Goal: Task Accomplishment & Management: Use online tool/utility

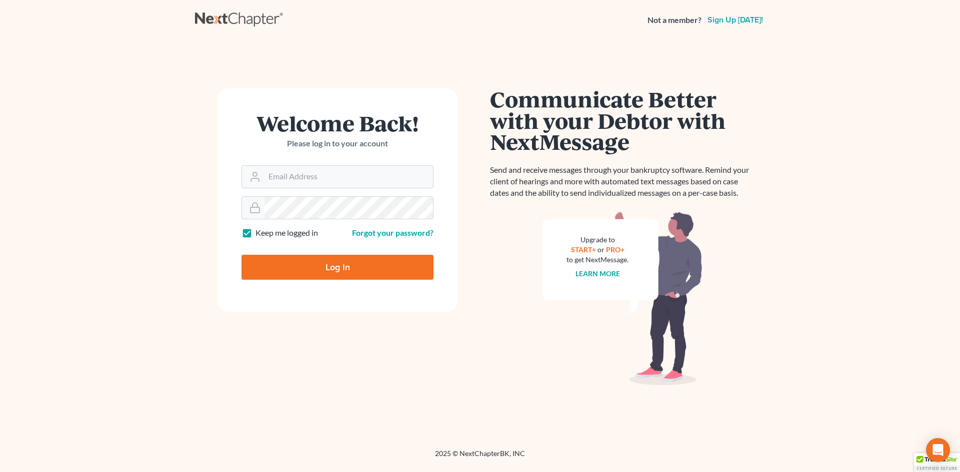
type input "[EMAIL_ADDRESS][DOMAIN_NAME]"
click at [296, 275] on input "Log In" at bounding box center [337, 267] width 192 height 25
type input "Thinking..."
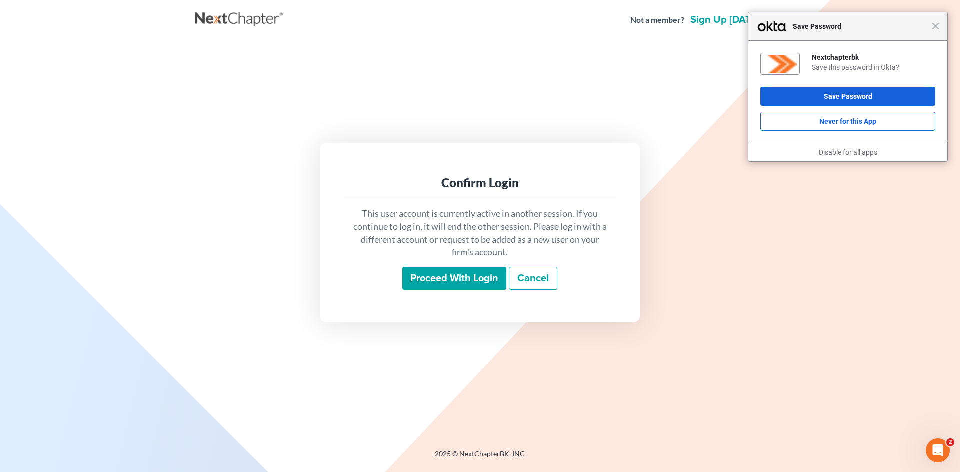
click at [437, 281] on input "Proceed with login" at bounding box center [454, 278] width 104 height 23
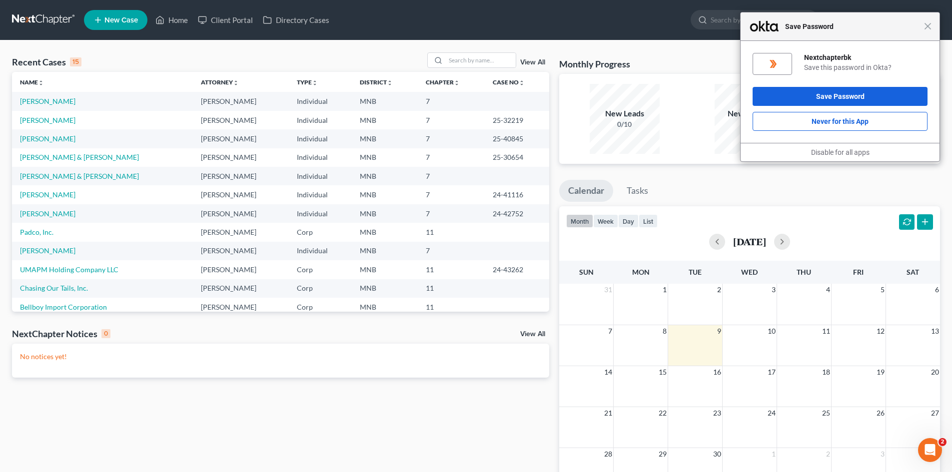
click at [934, 32] on div "Close Save Password" at bounding box center [840, 26] width 199 height 28
click at [931, 26] on span "Close" at bounding box center [927, 25] width 7 height 7
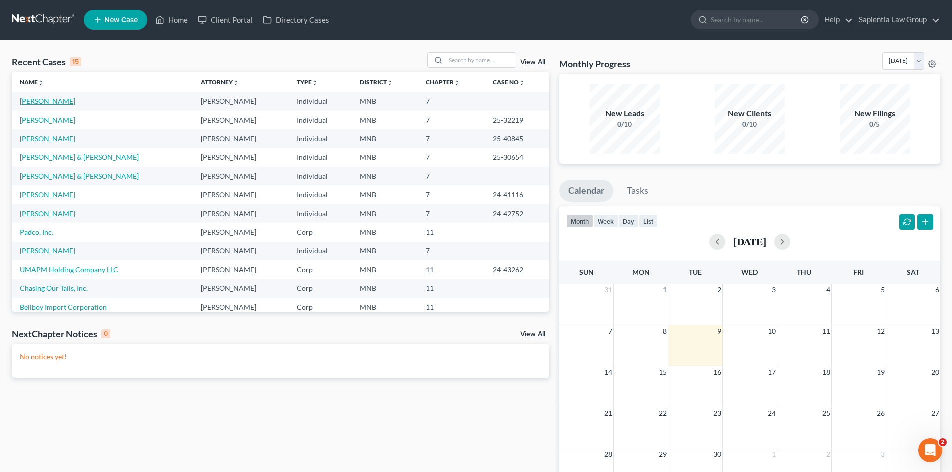
click at [59, 101] on link "[PERSON_NAME]" at bounding box center [47, 101] width 55 height 8
select select "10"
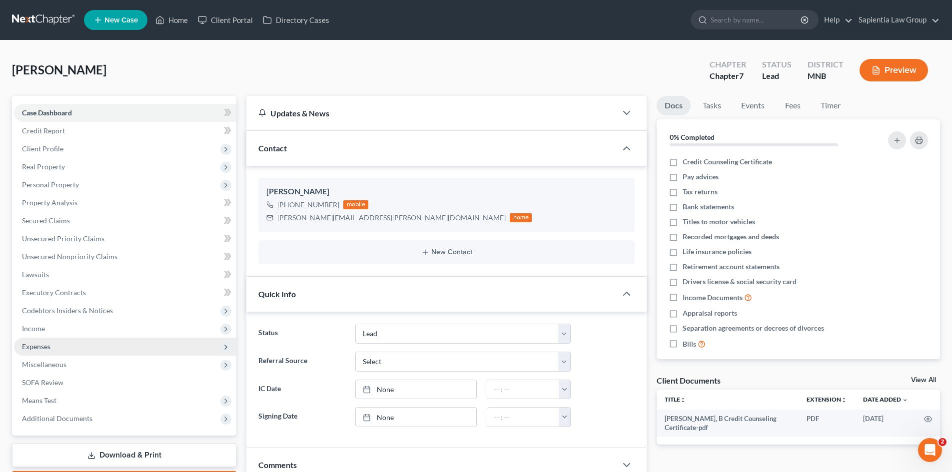
click at [38, 350] on span "Expenses" at bounding box center [36, 346] width 28 height 8
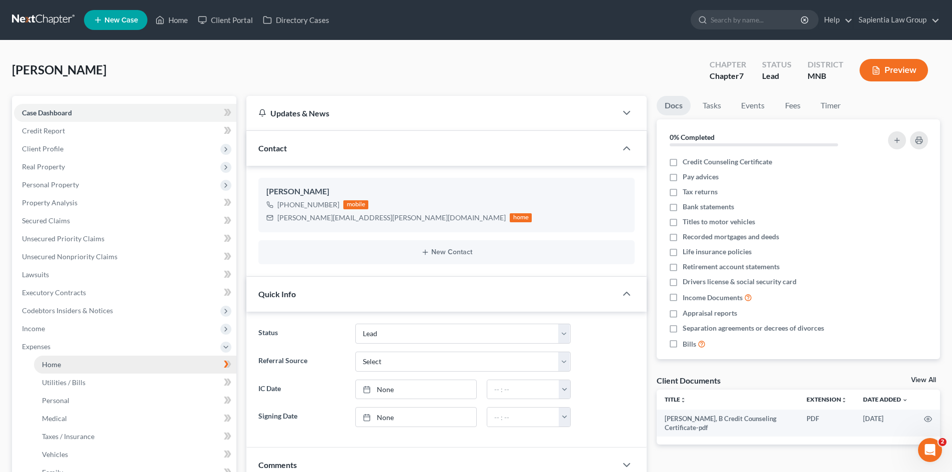
click at [43, 364] on span "Home" at bounding box center [51, 364] width 19 height 8
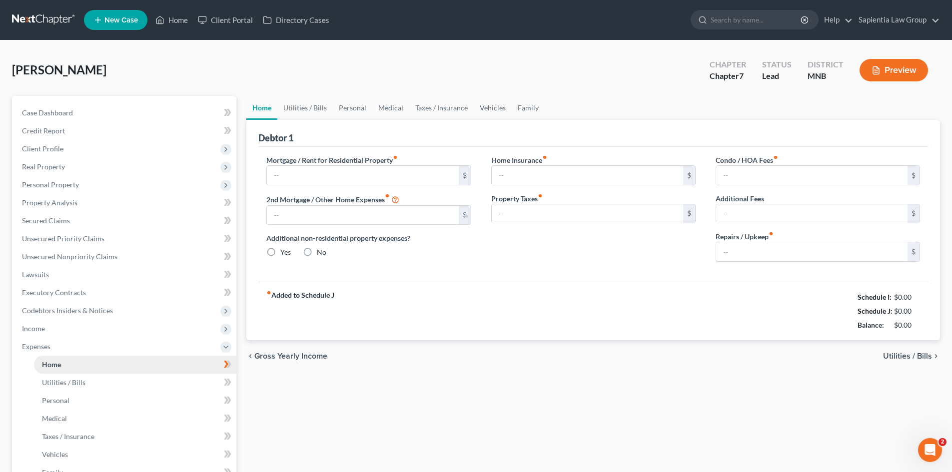
type input "0.00"
radio input "true"
type input "0.00"
type input "405.00"
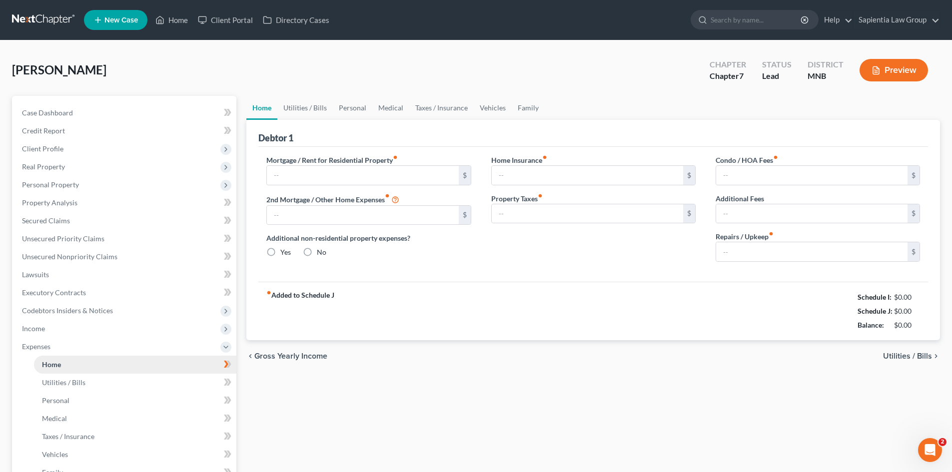
type input "0.00"
type input "0"
click at [289, 105] on link "Utilities / Bills" at bounding box center [304, 108] width 55 height 24
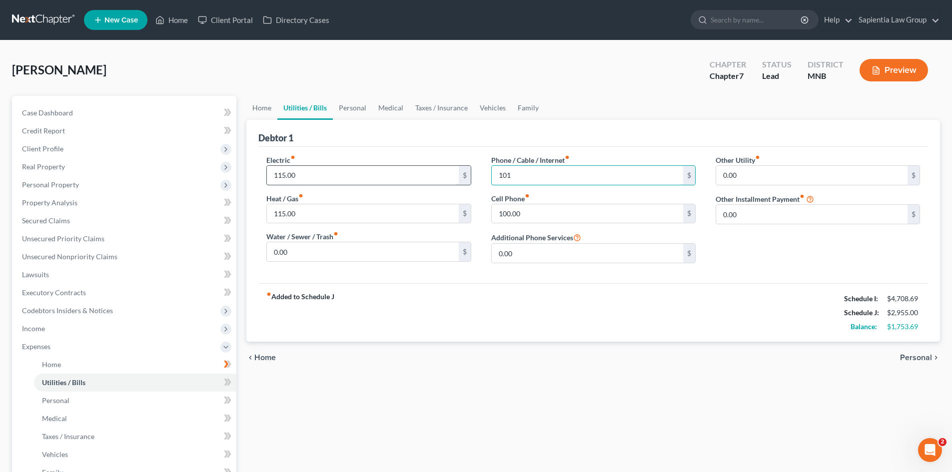
type input "101"
click at [329, 175] on input "115.00" at bounding box center [362, 175] width 191 height 19
click at [287, 258] on input "0.00" at bounding box center [362, 251] width 191 height 19
type input "135"
click at [543, 169] on input "101" at bounding box center [587, 175] width 191 height 19
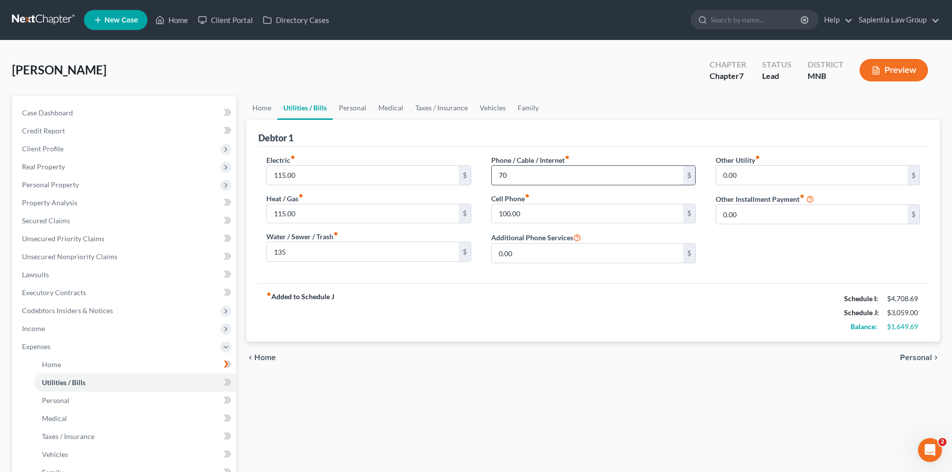
type input "70"
click at [740, 182] on input "0.00" at bounding box center [811, 175] width 191 height 19
type input "25"
type input "Gas"
click at [341, 107] on link "Personal" at bounding box center [352, 108] width 39 height 24
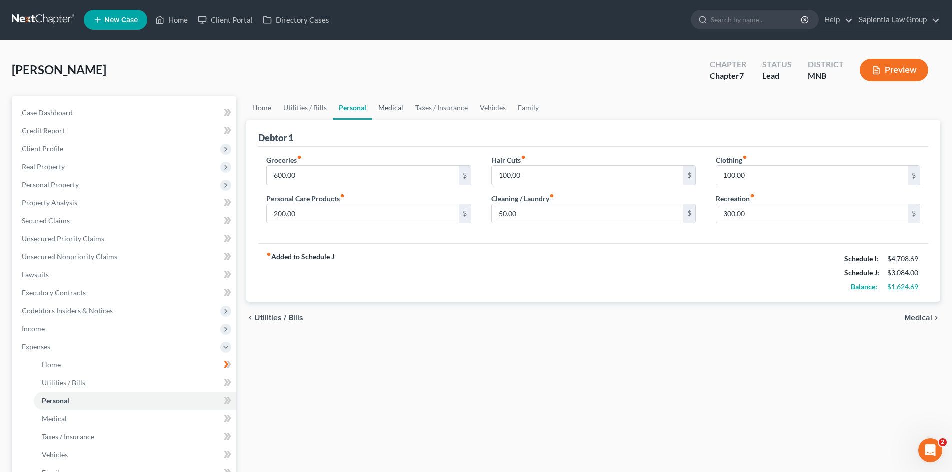
click at [384, 108] on link "Medical" at bounding box center [390, 108] width 37 height 24
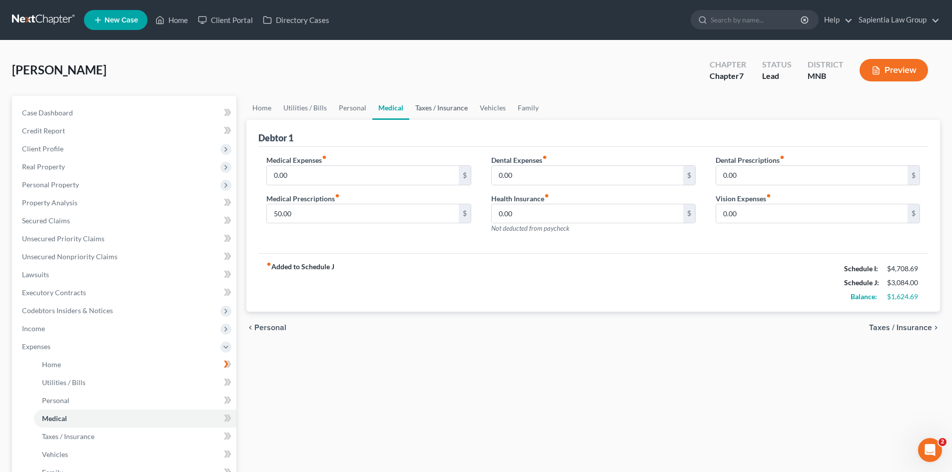
click at [421, 109] on link "Taxes / Insurance" at bounding box center [441, 108] width 64 height 24
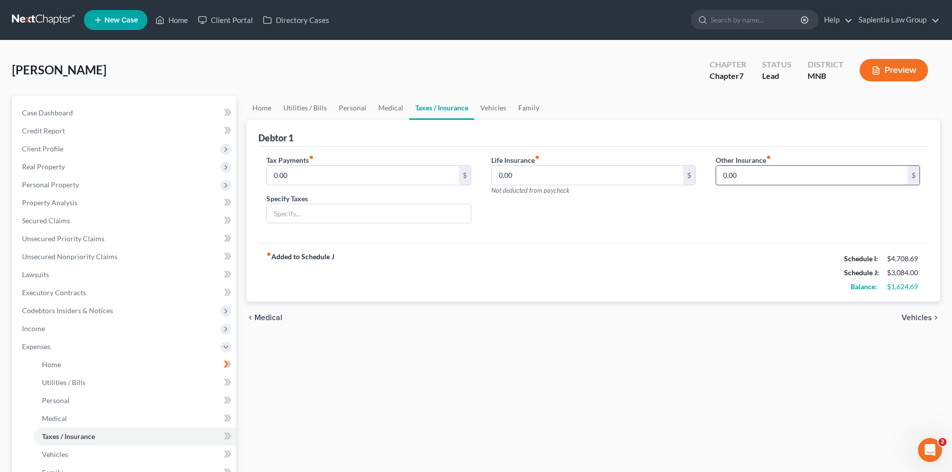
click at [755, 175] on input "0.00" at bounding box center [811, 175] width 191 height 19
type input "143"
click at [751, 196] on input "text" at bounding box center [817, 203] width 203 height 19
type input "c"
type input "Car Insurance"
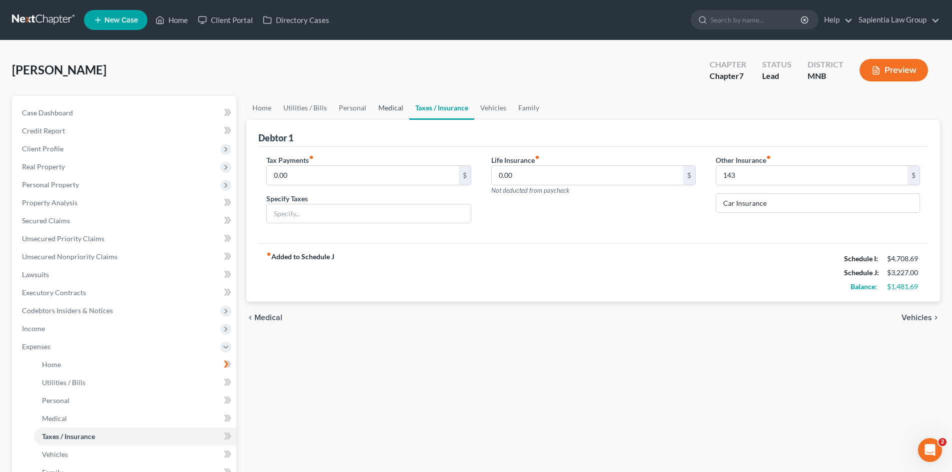
click at [386, 107] on link "Medical" at bounding box center [390, 108] width 37 height 24
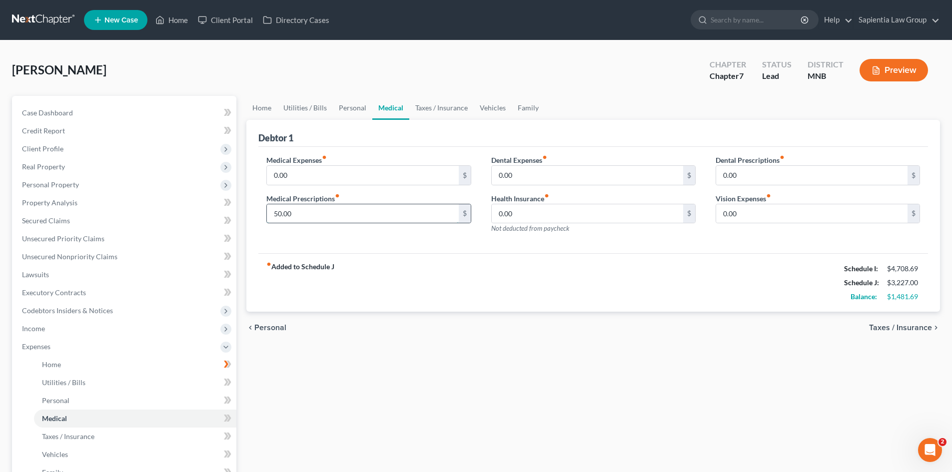
click at [293, 215] on input "50.00" at bounding box center [362, 213] width 191 height 19
type input "100"
drag, startPoint x: 0, startPoint y: 192, endPoint x: 443, endPoint y: 109, distance: 451.1
click at [443, 109] on link "Taxes / Insurance" at bounding box center [441, 108] width 64 height 24
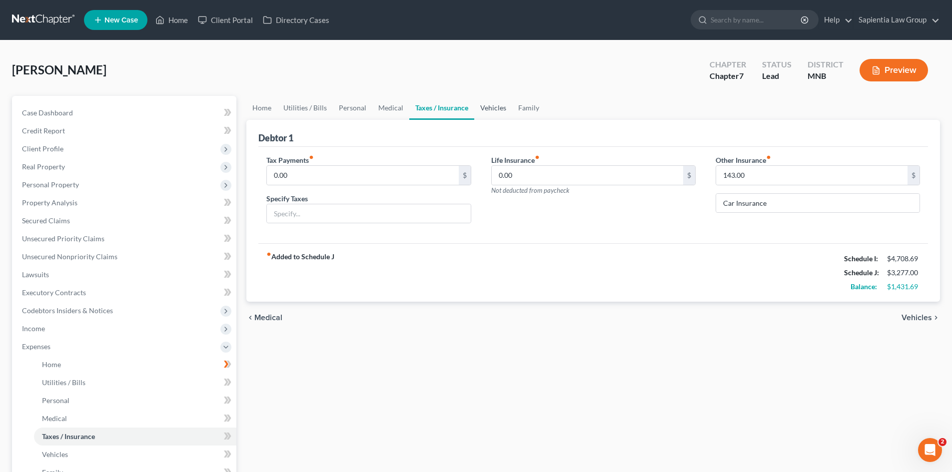
click at [497, 109] on link "Vehicles" at bounding box center [493, 108] width 38 height 24
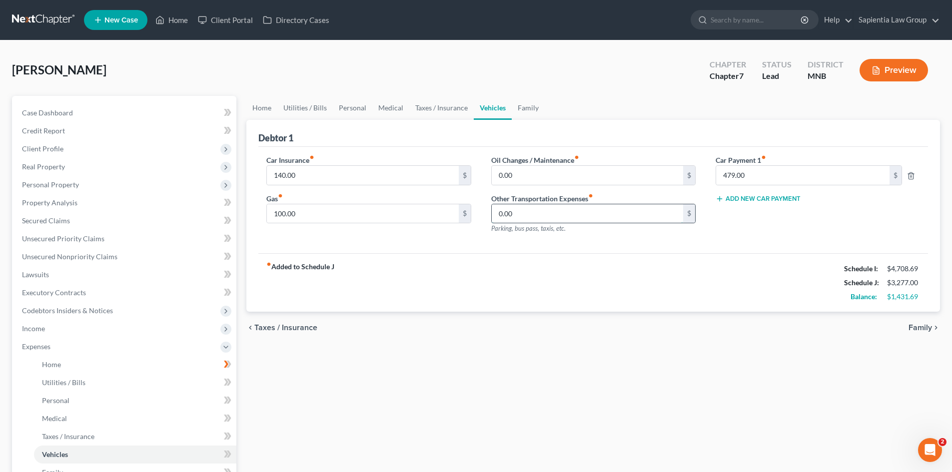
click at [552, 212] on input "0.00" at bounding box center [587, 213] width 191 height 19
type input "150"
click at [508, 252] on div "Car Insurance fiber_manual_record 140.00 $ Gas fiber_manual_record 100.00 $ Oil…" at bounding box center [593, 200] width 670 height 107
click at [430, 109] on link "Taxes / Insurance" at bounding box center [441, 108] width 64 height 24
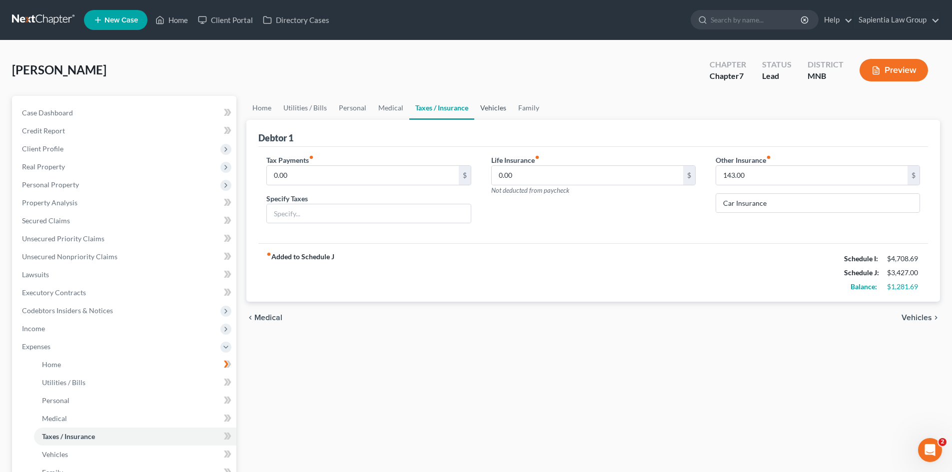
click at [495, 108] on link "Vehicles" at bounding box center [493, 108] width 38 height 24
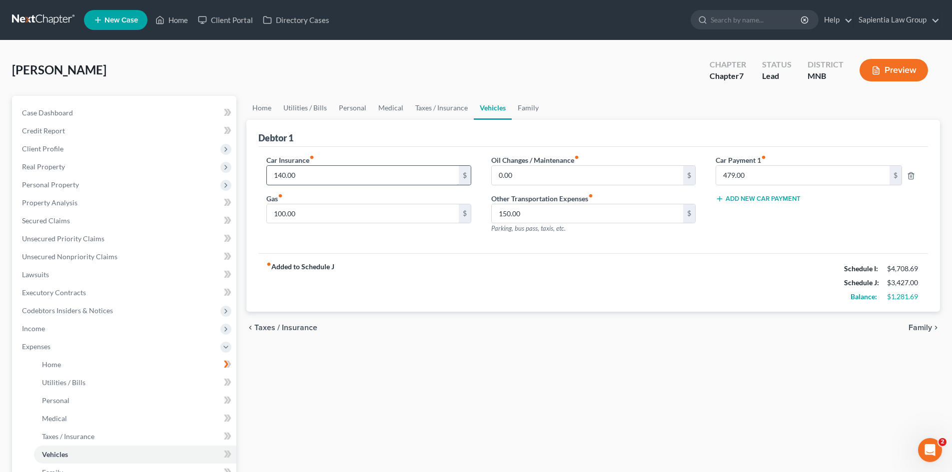
click at [306, 174] on input "140.00" at bounding box center [362, 175] width 191 height 19
click at [311, 176] on input "143" at bounding box center [362, 175] width 191 height 19
type input "143"
click at [333, 216] on input "100.00" at bounding box center [362, 213] width 191 height 19
click at [426, 109] on link "Taxes / Insurance" at bounding box center [441, 108] width 64 height 24
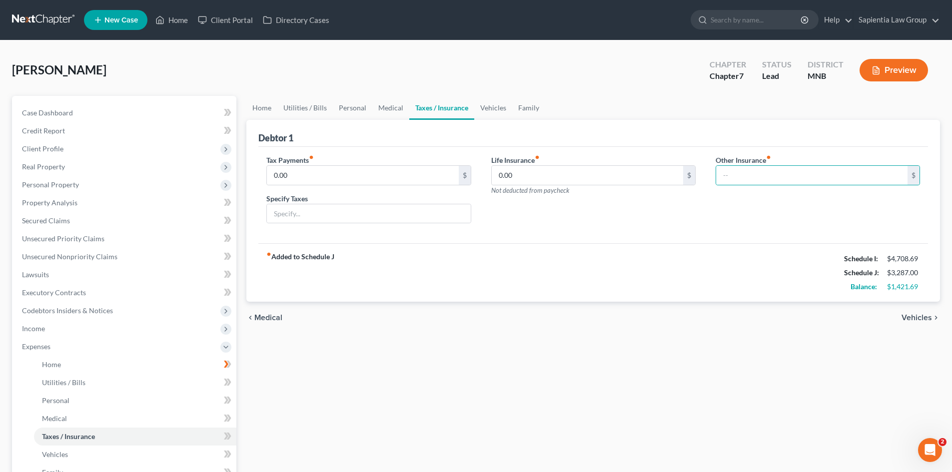
click at [737, 216] on div "Other Insurance fiber_manual_record $ Car Insurance" at bounding box center [818, 193] width 224 height 77
click at [338, 108] on link "Personal" at bounding box center [352, 108] width 39 height 24
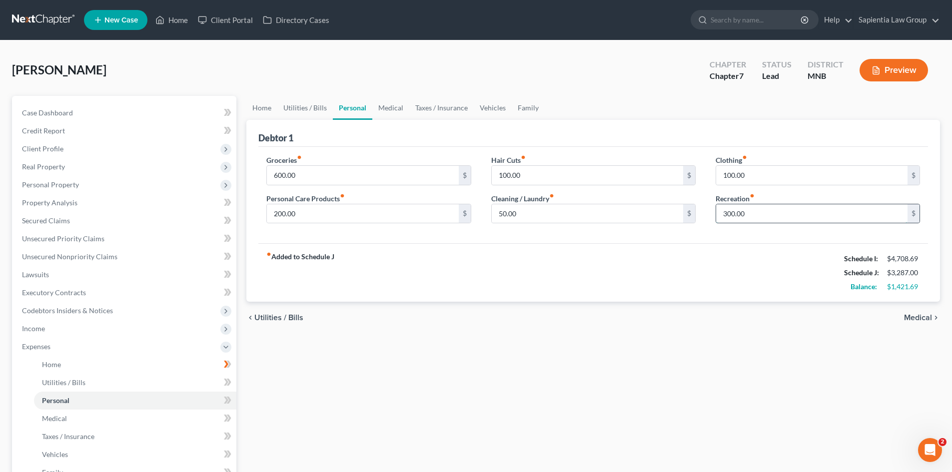
click at [740, 210] on input "300.00" at bounding box center [811, 213] width 191 height 19
type input "200"
click at [522, 105] on link "Family" at bounding box center [528, 108] width 33 height 24
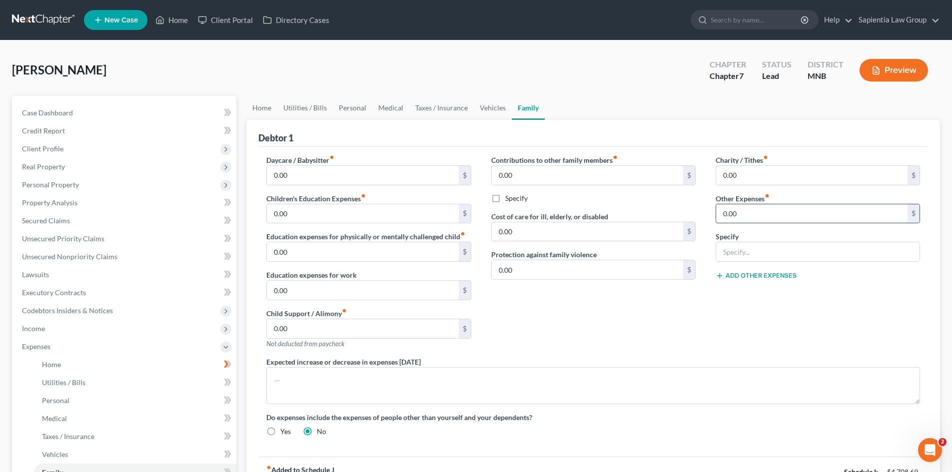
click at [751, 211] on input "0.00" at bounding box center [811, 213] width 191 height 19
type input "0"
type input "500"
type input "Shared Expenses paid by partner and reimbursed monthly (average)"
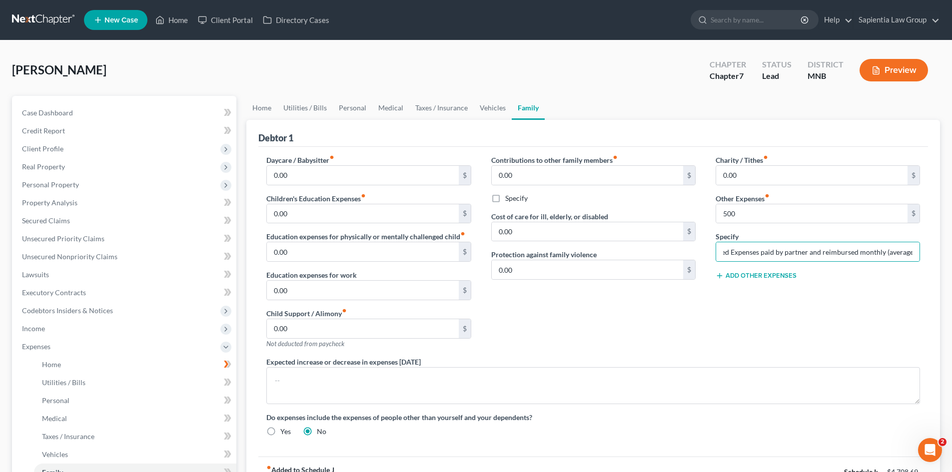
scroll to position [0, 0]
click at [738, 272] on button "Add Other Expenses" at bounding box center [756, 276] width 81 height 8
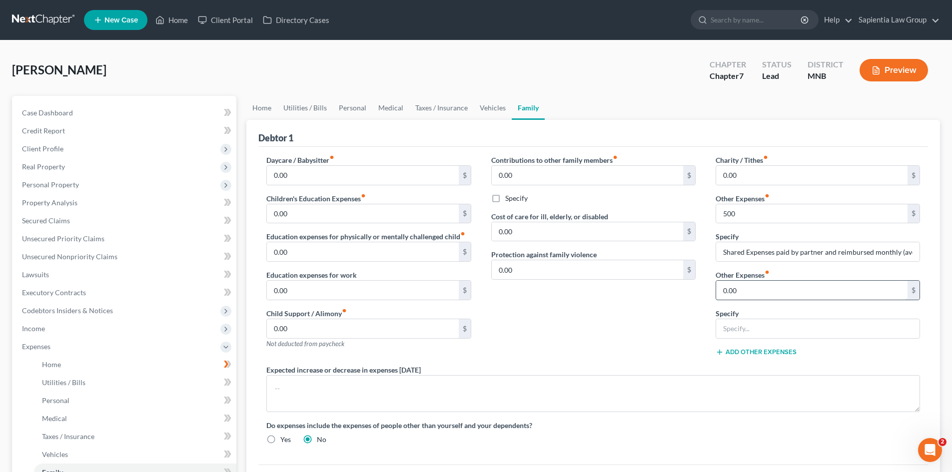
click at [768, 293] on input "0.00" at bounding box center [811, 290] width 191 height 19
type input "0"
type input "108"
type input "Culligan Water"
click at [728, 350] on button "Add Other Expenses" at bounding box center [756, 352] width 81 height 8
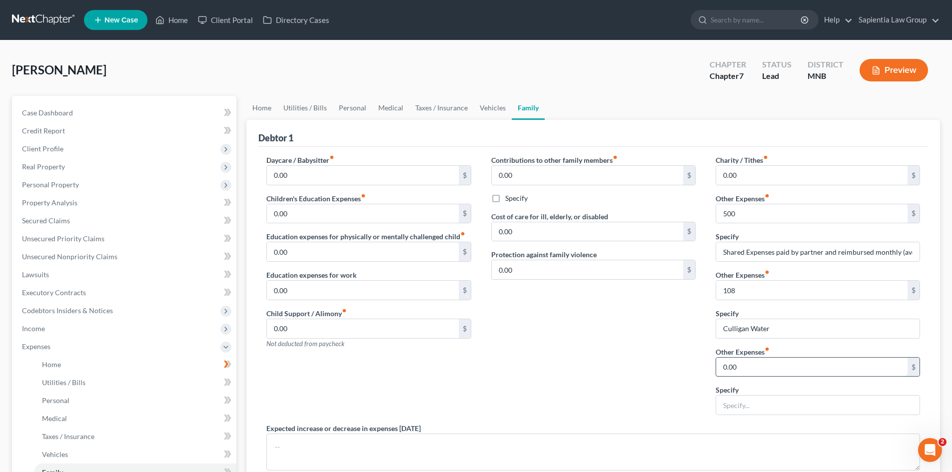
click at [744, 358] on input "0.00" at bounding box center [811, 367] width 191 height 19
type input "257"
type input "Student Loans"
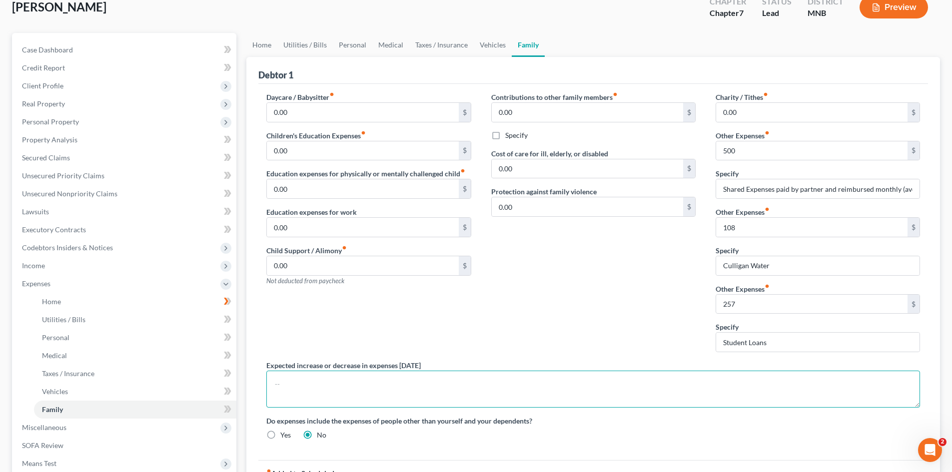
scroll to position [50, 0]
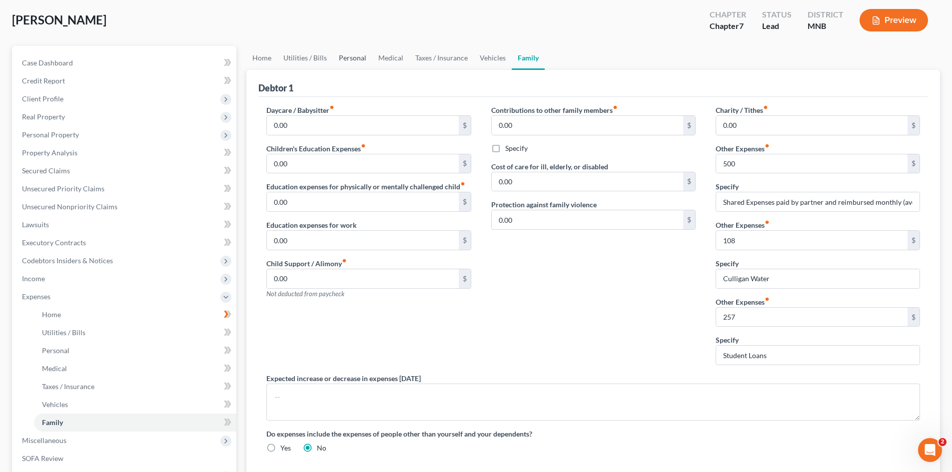
click at [361, 59] on link "Personal" at bounding box center [352, 58] width 39 height 24
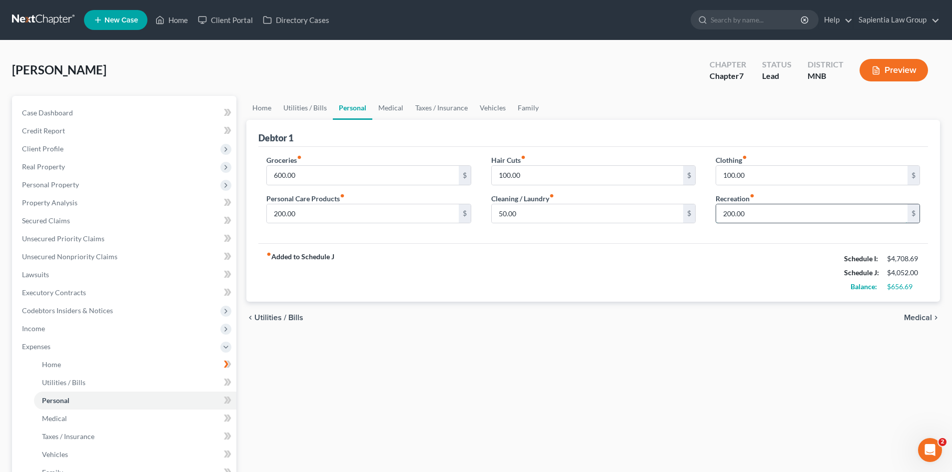
click at [728, 214] on input "200.00" at bounding box center [811, 213] width 191 height 19
type input "300"
click at [304, 105] on link "Utilities / Bills" at bounding box center [304, 108] width 55 height 24
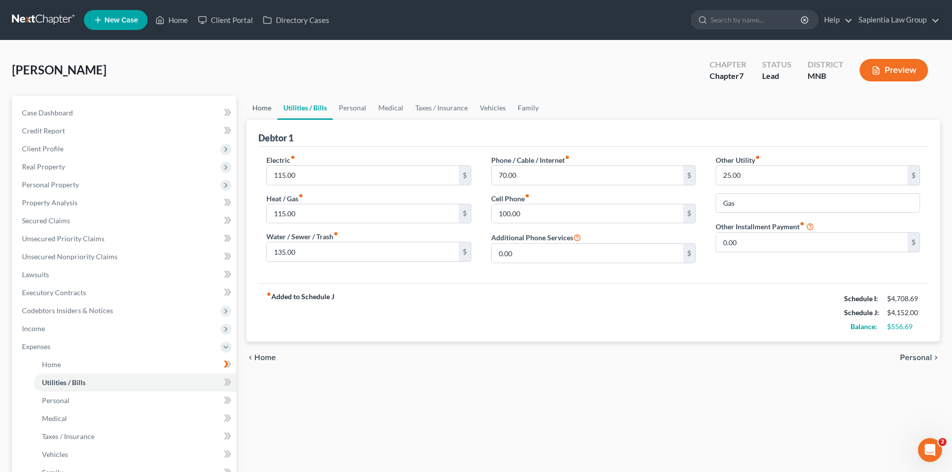
click at [265, 104] on link "Home" at bounding box center [261, 108] width 31 height 24
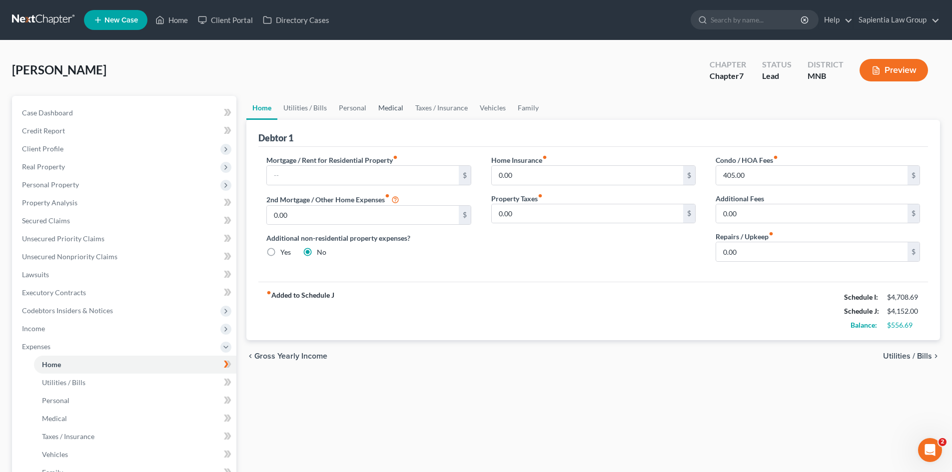
click at [380, 109] on link "Medical" at bounding box center [390, 108] width 37 height 24
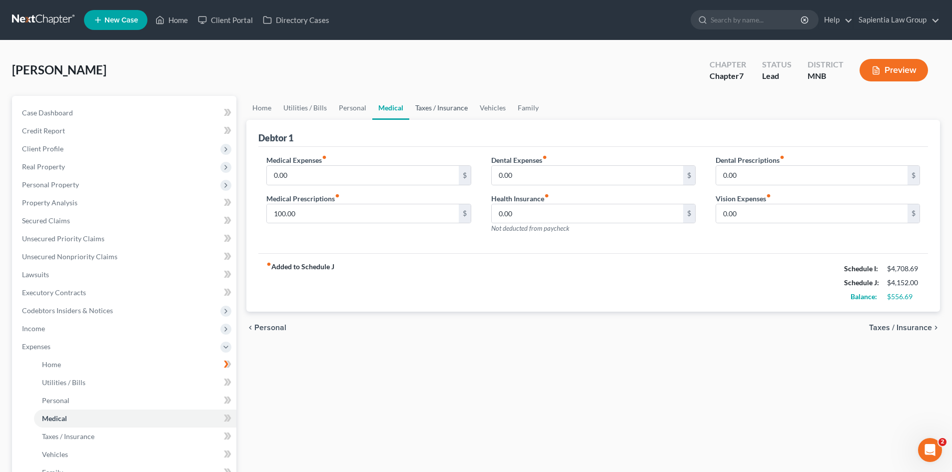
click at [416, 109] on link "Taxes / Insurance" at bounding box center [441, 108] width 64 height 24
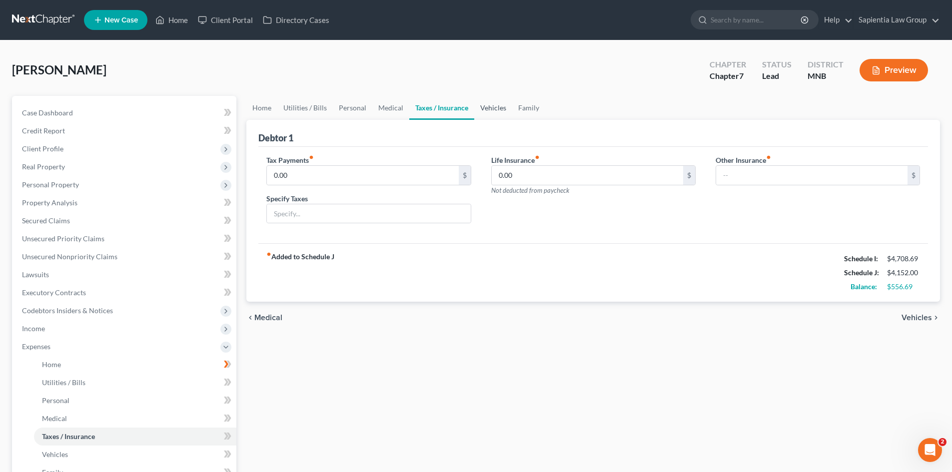
click at [490, 105] on link "Vehicles" at bounding box center [493, 108] width 38 height 24
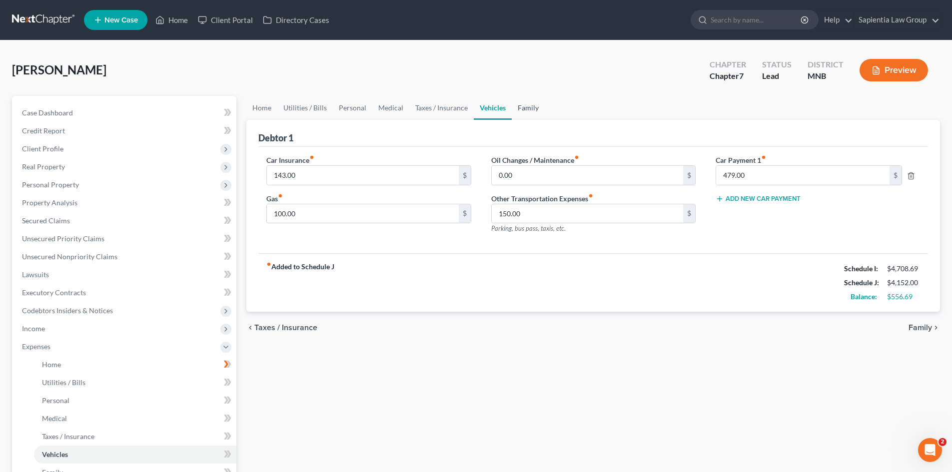
click at [514, 107] on link "Family" at bounding box center [528, 108] width 33 height 24
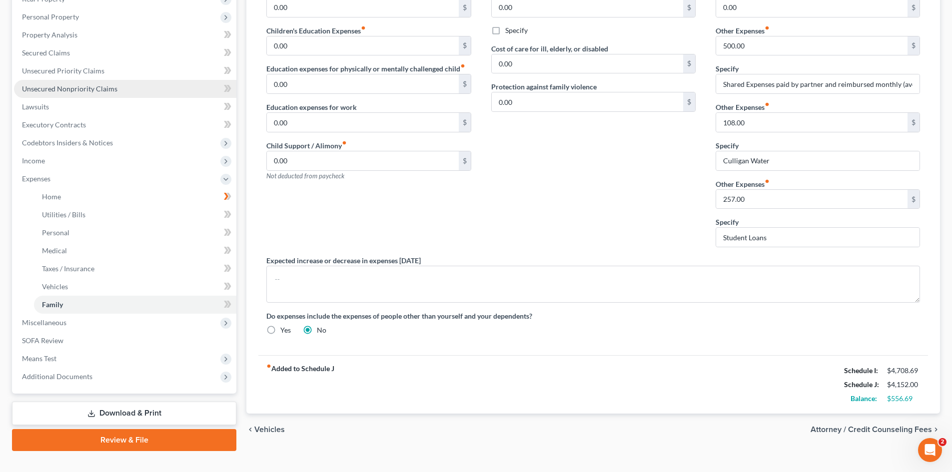
scroll to position [185, 0]
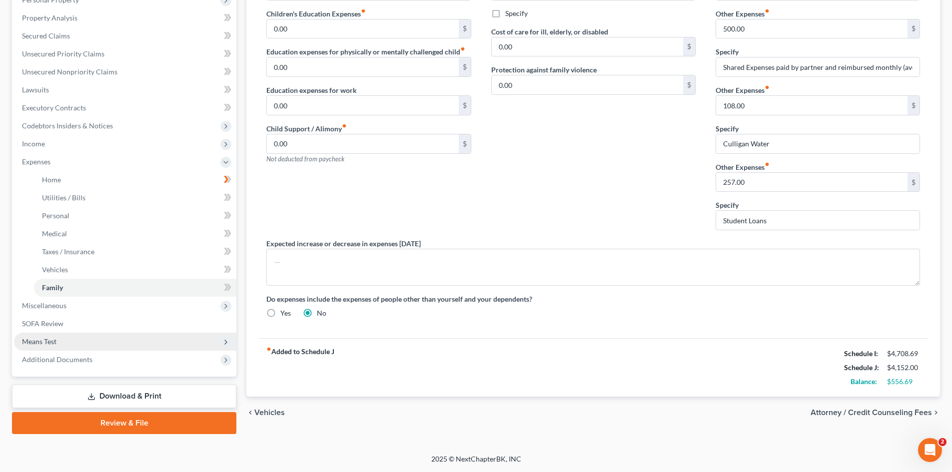
click at [41, 344] on span "Means Test" at bounding box center [39, 341] width 34 height 8
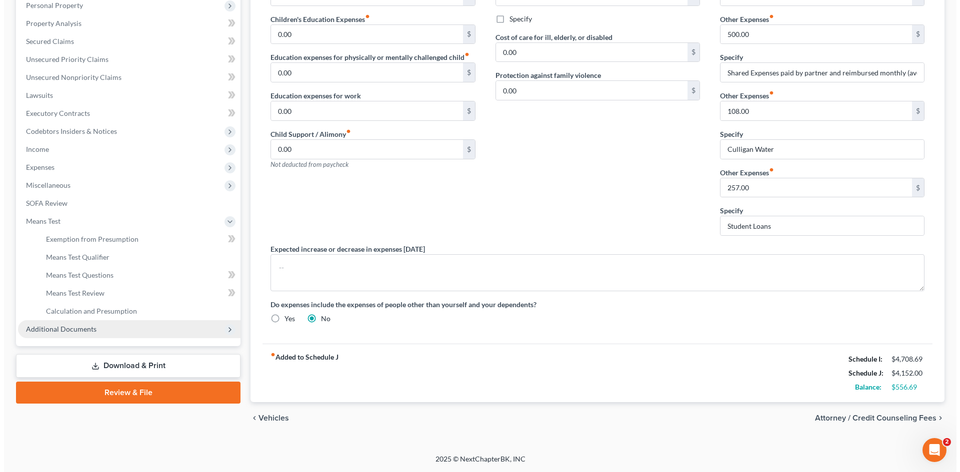
scroll to position [179, 0]
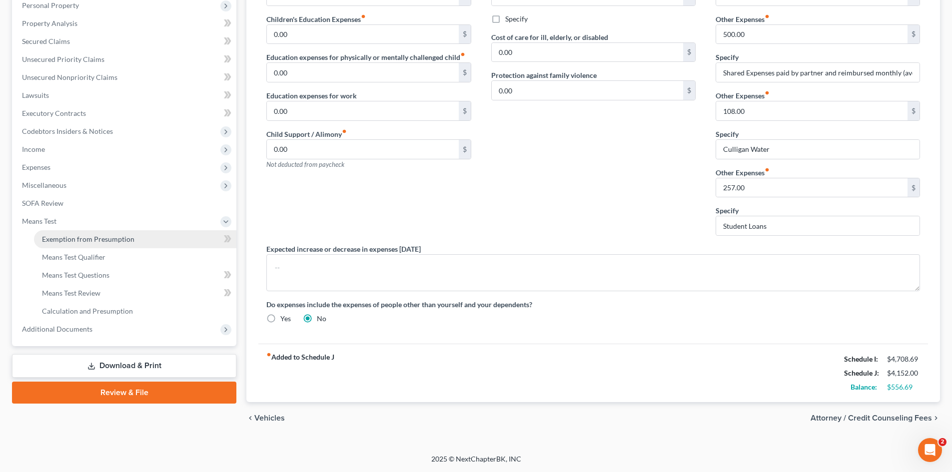
click at [78, 237] on span "Exemption from Presumption" at bounding box center [88, 239] width 92 height 8
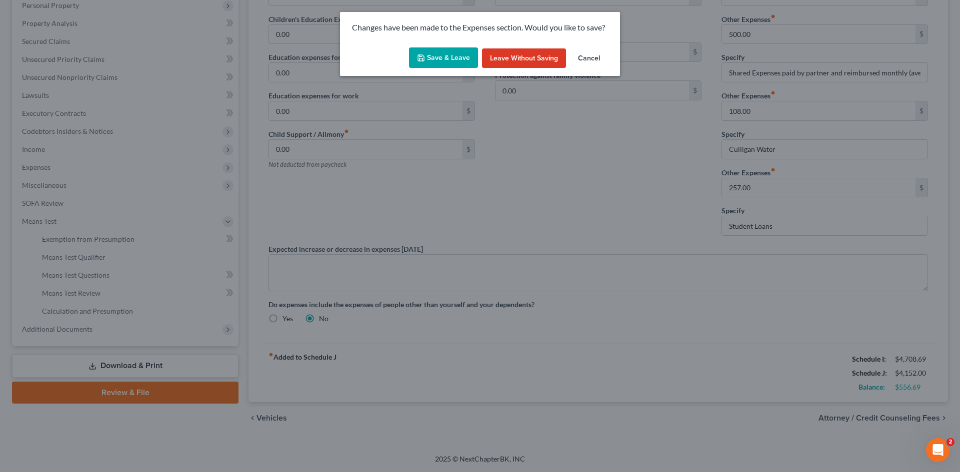
click at [453, 59] on button "Save & Leave" at bounding box center [443, 57] width 69 height 21
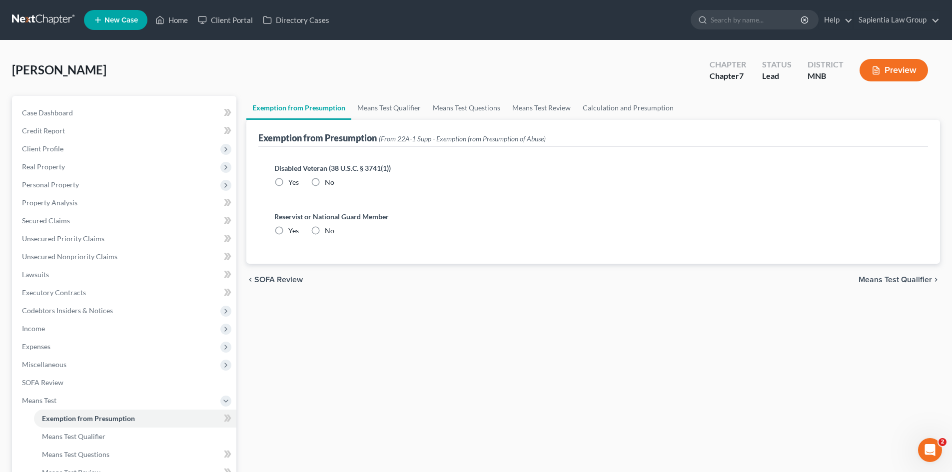
click at [325, 181] on label "No" at bounding box center [329, 182] width 9 height 10
click at [329, 181] on input "No" at bounding box center [332, 180] width 6 height 6
radio input "true"
click at [325, 230] on label "No" at bounding box center [329, 231] width 9 height 10
click at [329, 230] on input "No" at bounding box center [332, 229] width 6 height 6
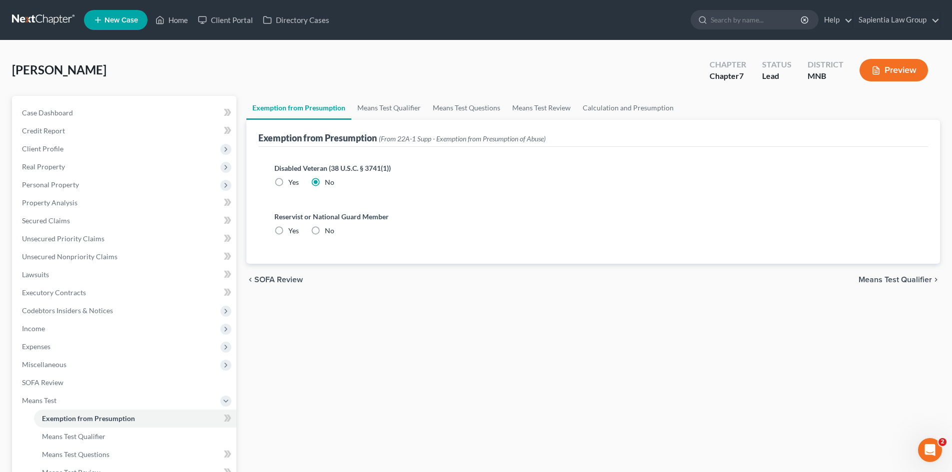
radio input "true"
click at [880, 279] on span "Means Test Qualifier" at bounding box center [895, 280] width 73 height 8
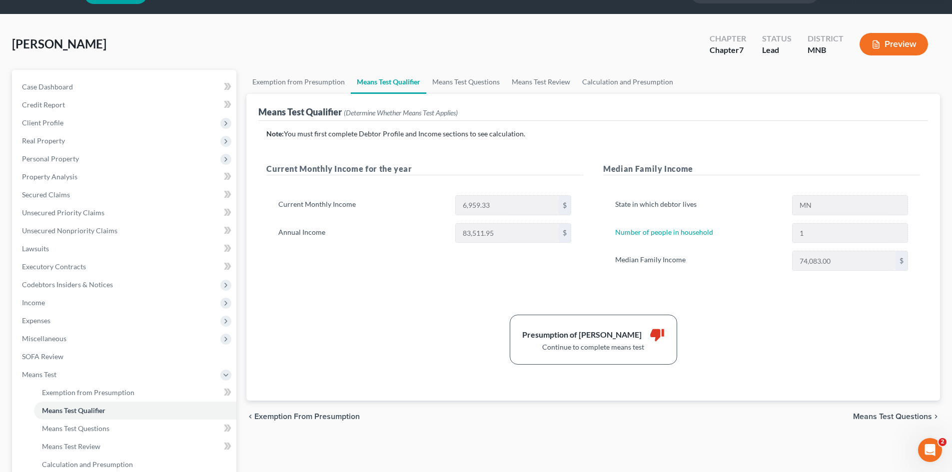
scroll to position [50, 0]
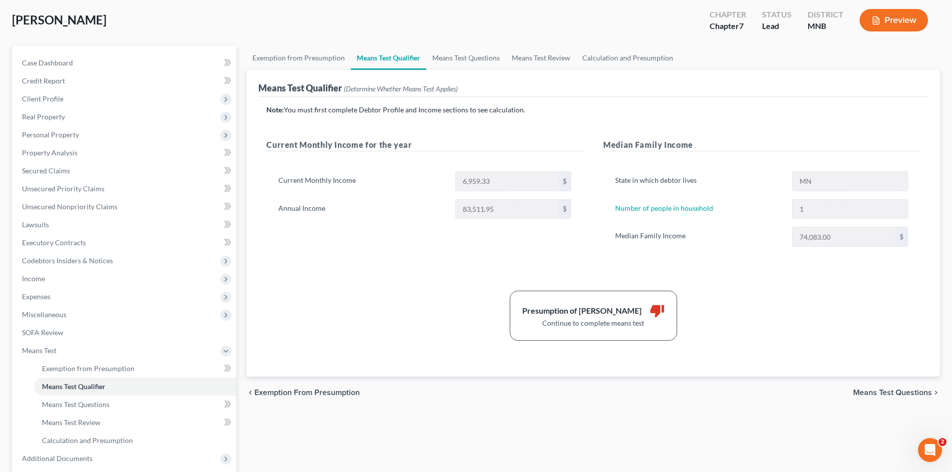
click at [897, 394] on span "Means Test Questions" at bounding box center [892, 393] width 79 height 8
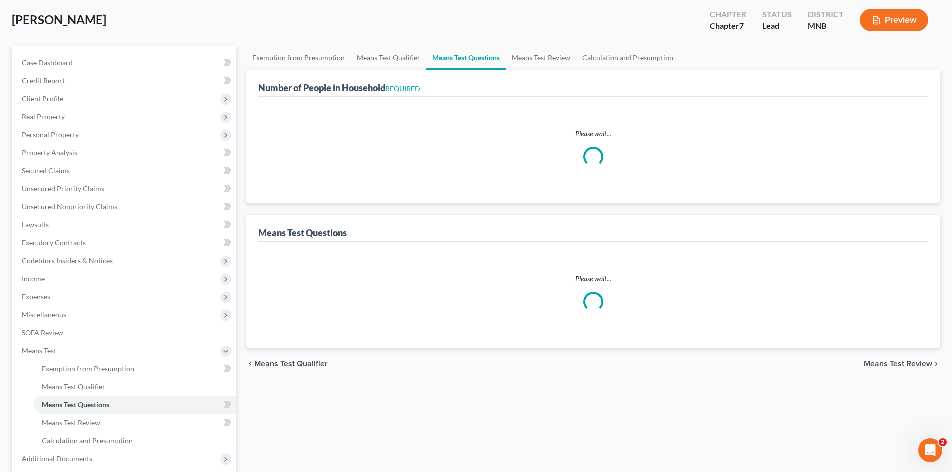
scroll to position [40, 0]
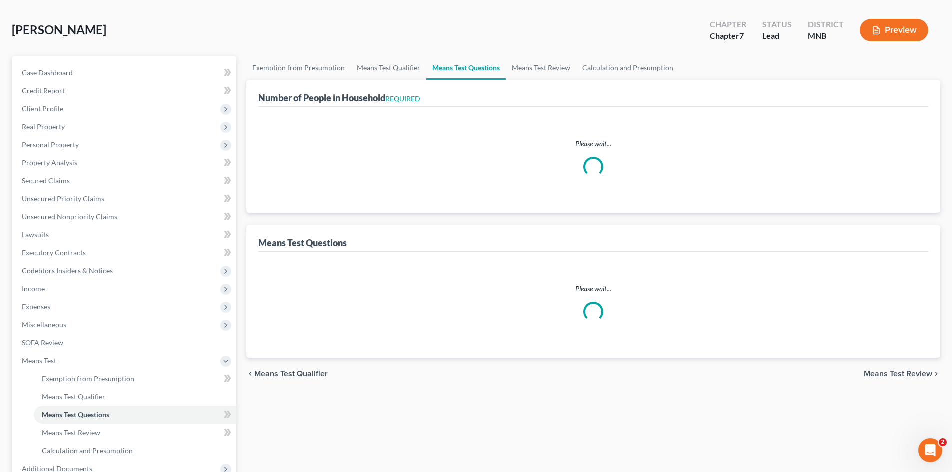
select select "1"
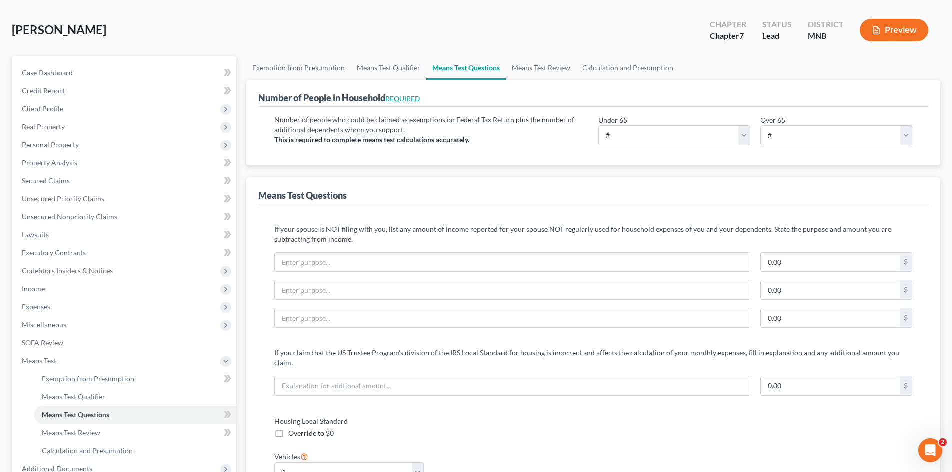
scroll to position [0, 0]
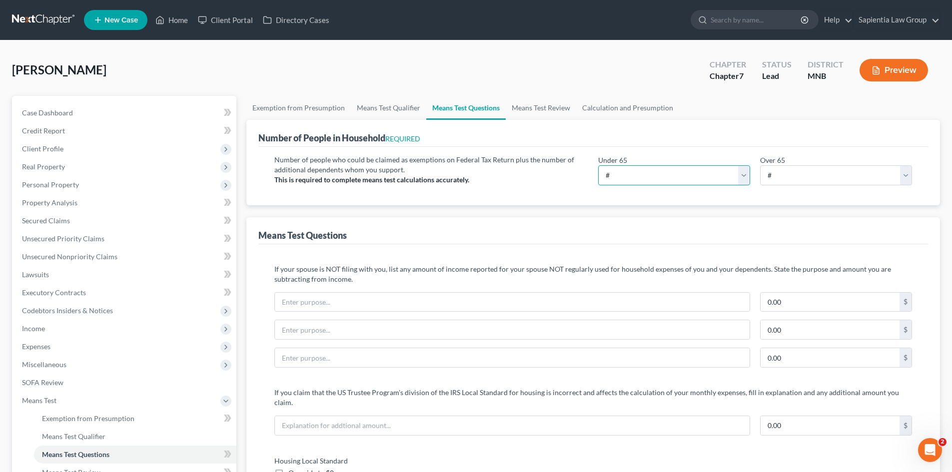
click at [614, 176] on select "# 0 1 2 3 4 5 6 7 8 9 10" at bounding box center [674, 175] width 152 height 20
select select "1"
click at [598, 165] on select "# 0 1 2 3 4 5 6 7 8 9 10" at bounding box center [674, 175] width 152 height 20
click at [835, 179] on select "# 0 1 2 3 4 5 6 7 8 9 10" at bounding box center [836, 175] width 152 height 20
select select "0"
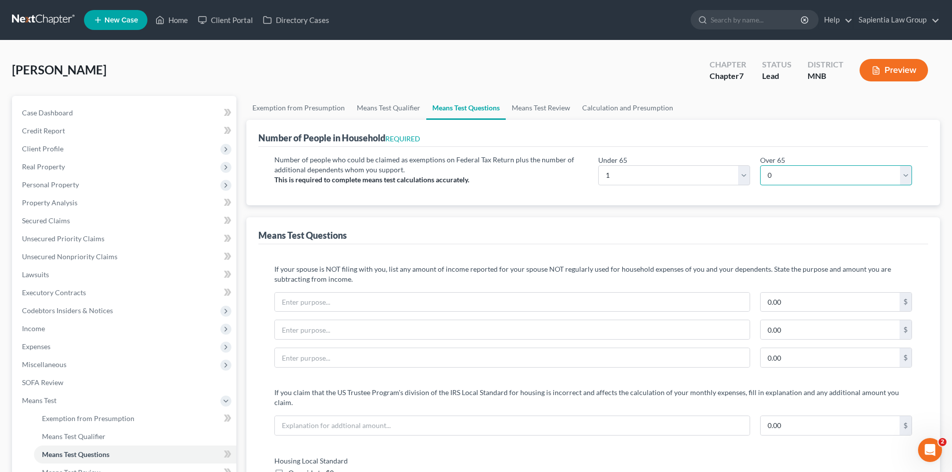
click at [760, 165] on select "# 0 1 2 3 4 5 6 7 8 9 10" at bounding box center [836, 175] width 152 height 20
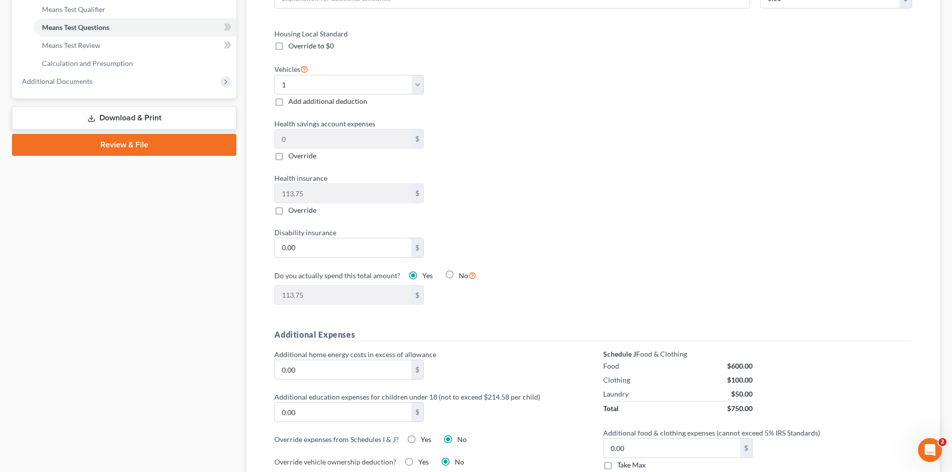
scroll to position [450, 0]
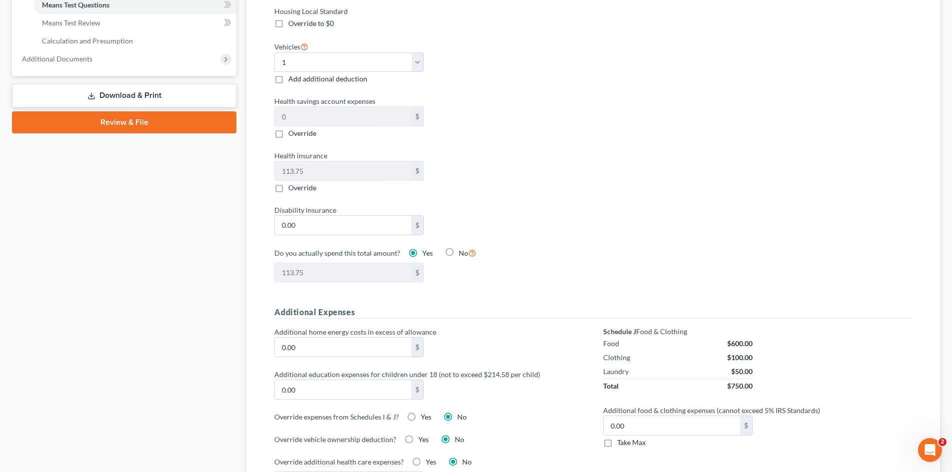
click at [617, 438] on label "Take Max" at bounding box center [631, 443] width 28 height 10
click at [621, 438] on input "Take Max" at bounding box center [624, 441] width 6 height 6
checkbox input "true"
type input "30.00"
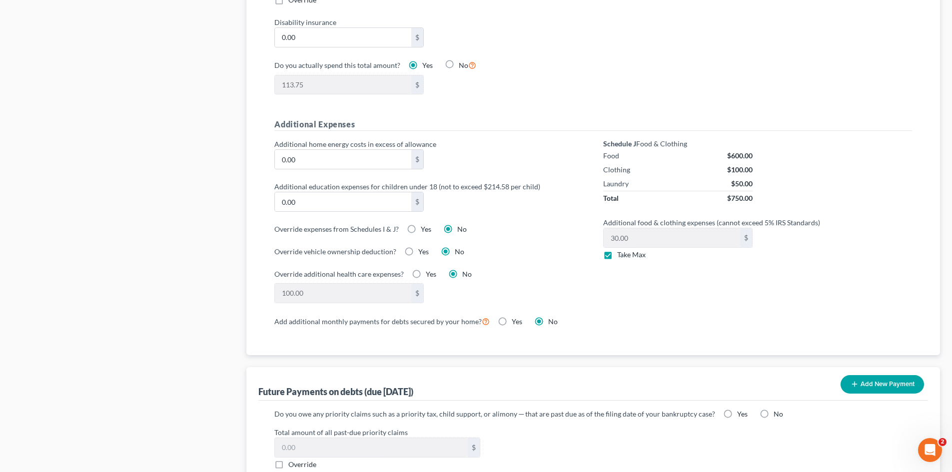
scroll to position [650, 0]
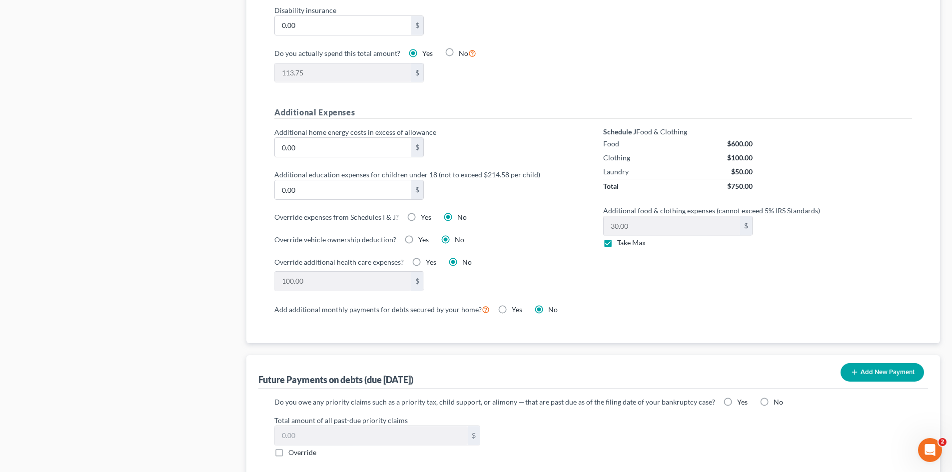
click at [774, 397] on label "No" at bounding box center [778, 402] width 9 height 10
click at [778, 397] on input "No" at bounding box center [781, 400] width 6 height 6
radio input "true"
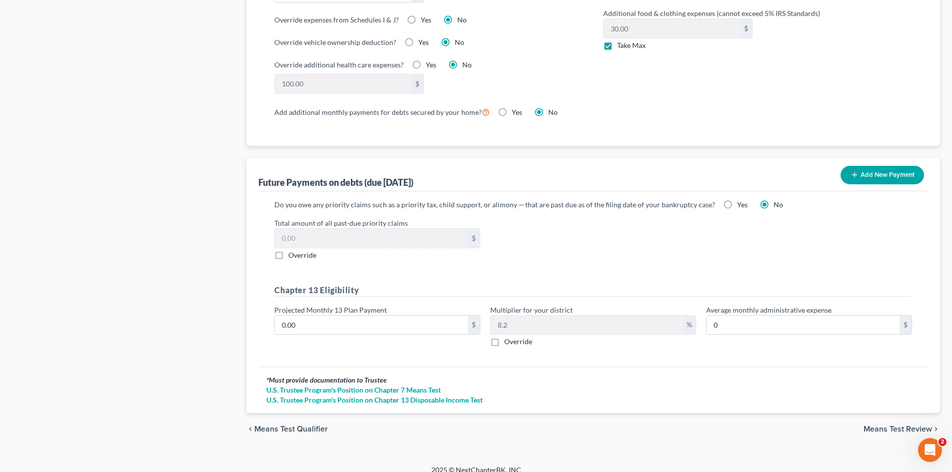
scroll to position [848, 0]
drag, startPoint x: 869, startPoint y: 416, endPoint x: 626, endPoint y: 334, distance: 256.5
click at [869, 424] on span "Means Test Review" at bounding box center [898, 428] width 68 height 8
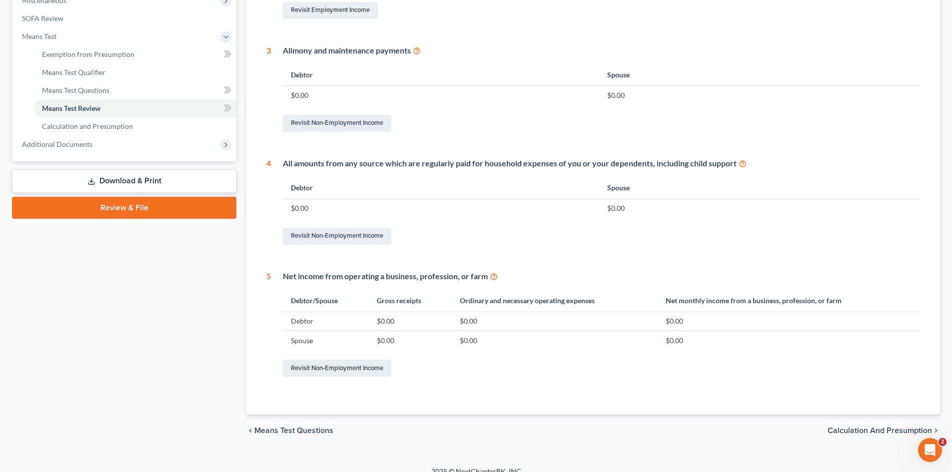
scroll to position [377, 0]
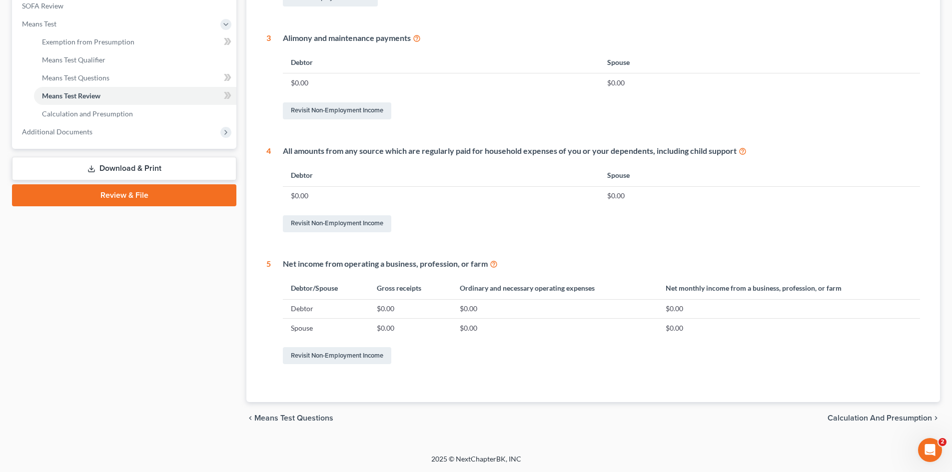
click at [851, 419] on span "Calculation and Presumption" at bounding box center [880, 418] width 104 height 8
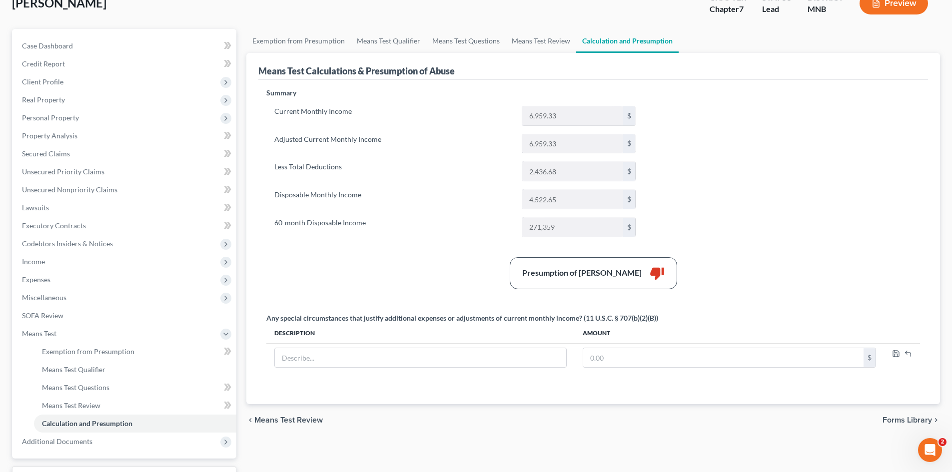
scroll to position [100, 0]
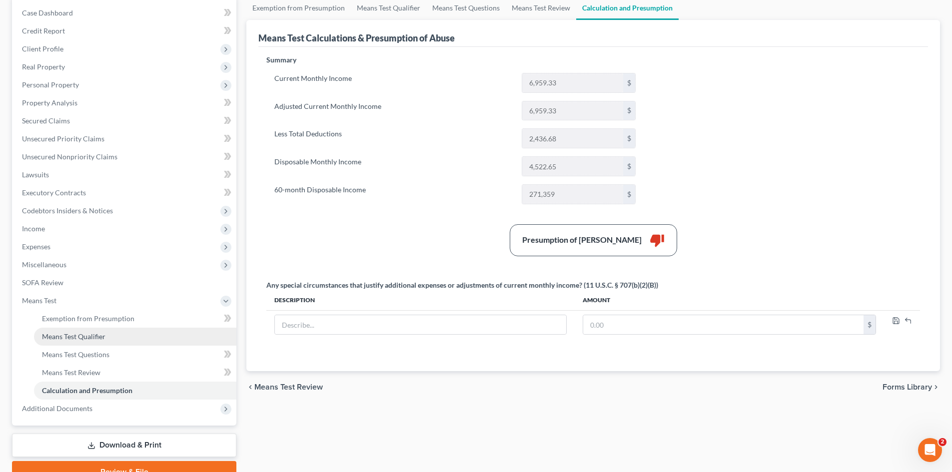
click at [84, 334] on span "Means Test Qualifier" at bounding box center [73, 336] width 63 height 8
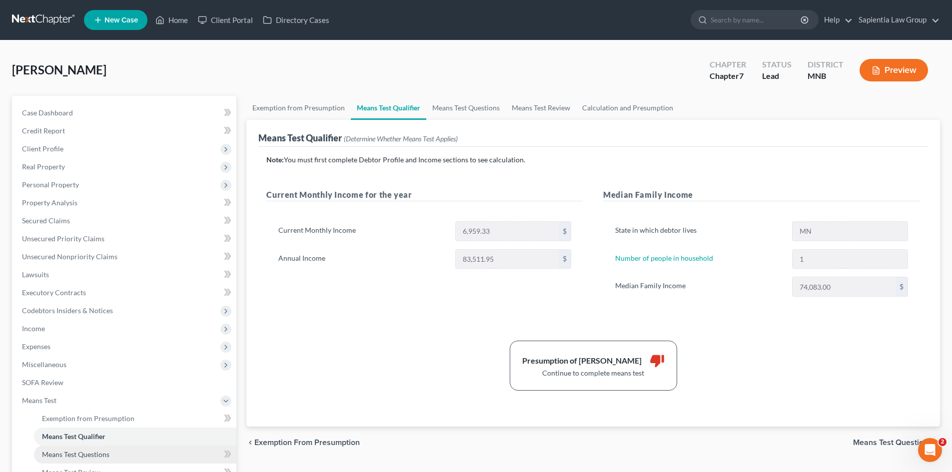
click at [59, 454] on span "Means Test Questions" at bounding box center [75, 454] width 67 height 8
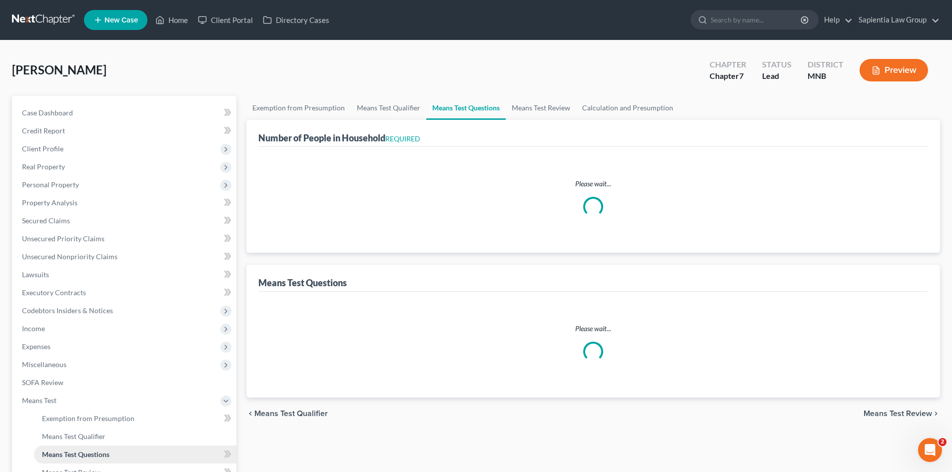
select select "1"
select select "0"
select select "1"
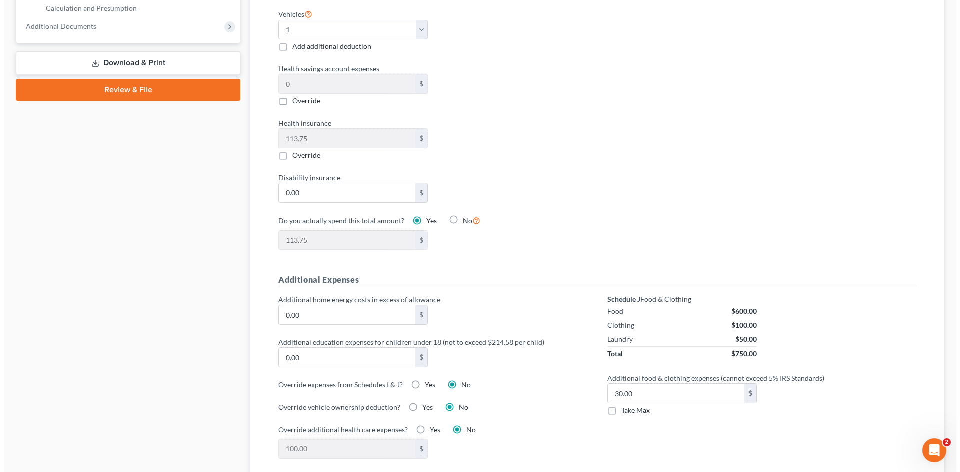
scroll to position [500, 0]
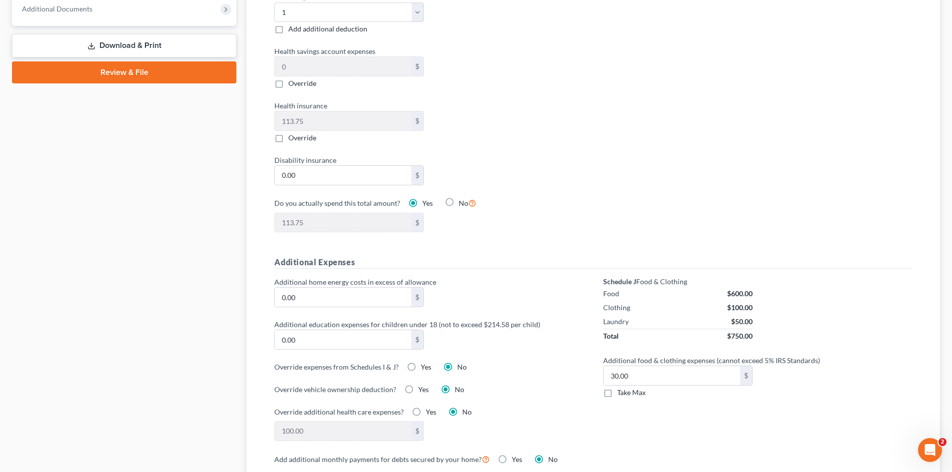
click at [421, 362] on label "Yes" at bounding box center [426, 367] width 10 height 10
click at [425, 362] on input "Yes" at bounding box center [428, 365] width 6 height 6
radio input "true"
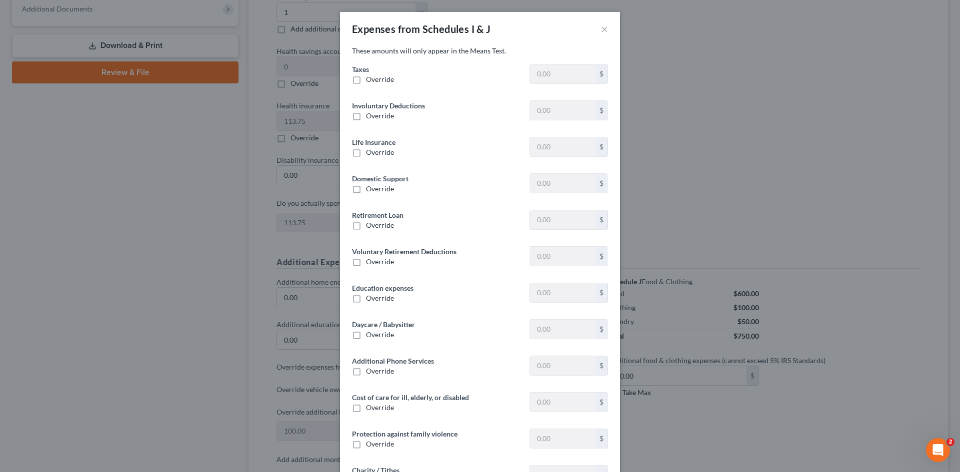
type input "1,788.93"
type input "0"
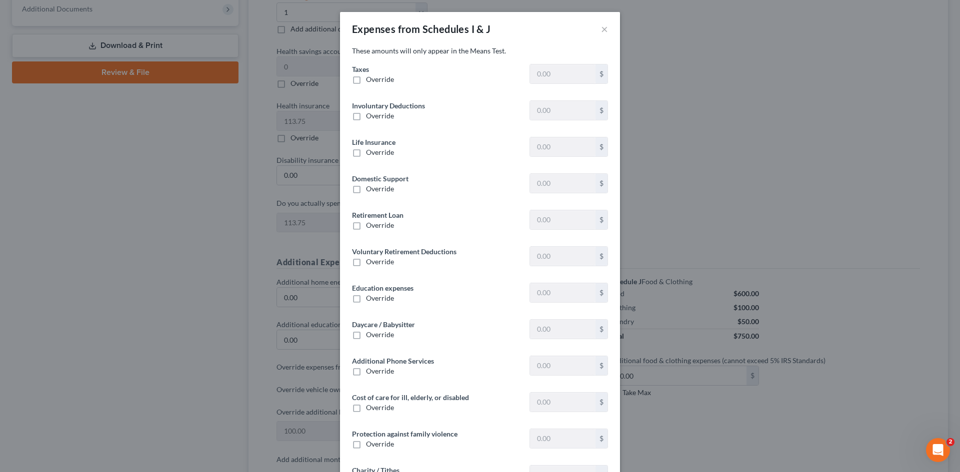
type input "347.96"
type input "0"
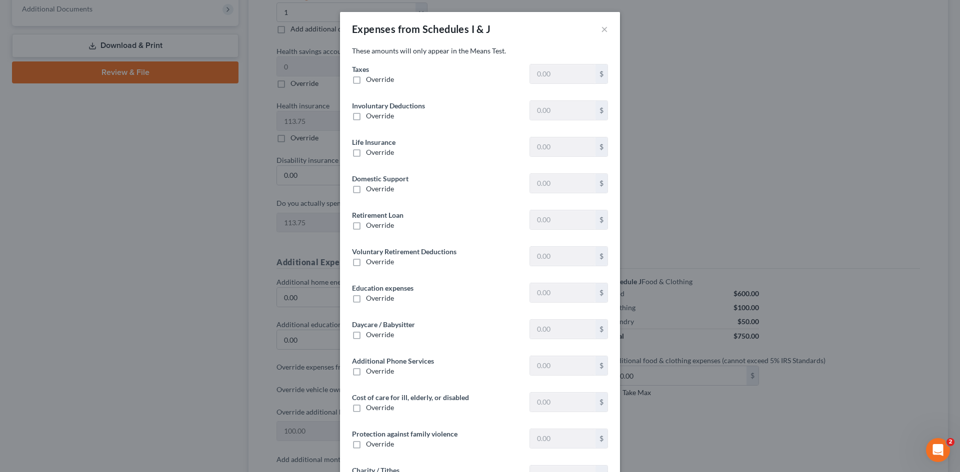
type input "0"
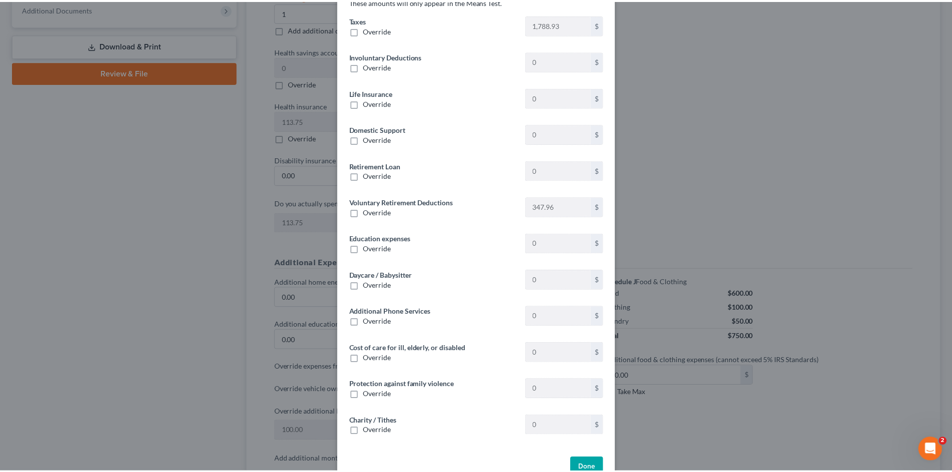
scroll to position [75, 0]
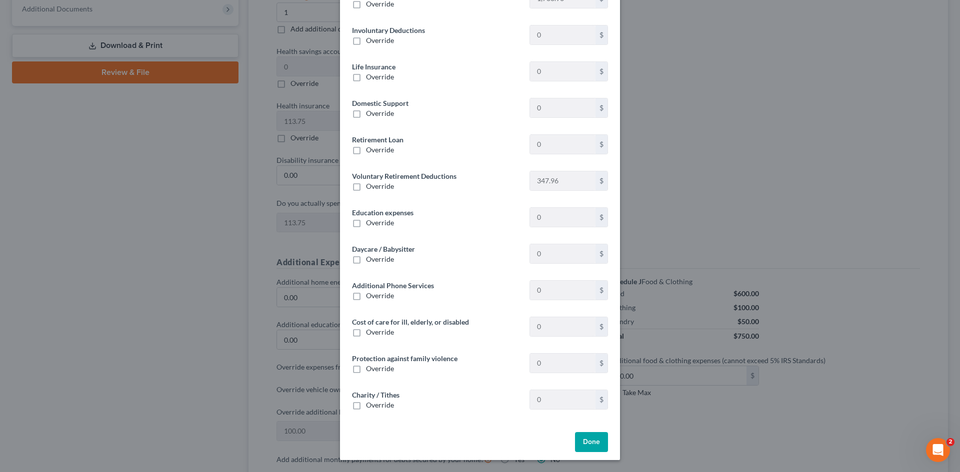
click at [575, 449] on button "Done" at bounding box center [591, 442] width 33 height 20
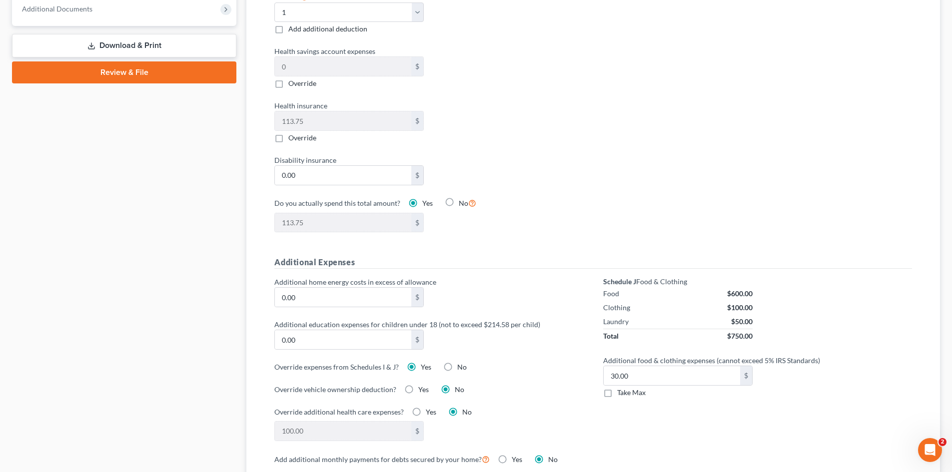
click at [418, 385] on label "Yes" at bounding box center [423, 390] width 10 height 10
click at [422, 385] on input "Yes" at bounding box center [425, 388] width 6 height 6
radio input "true"
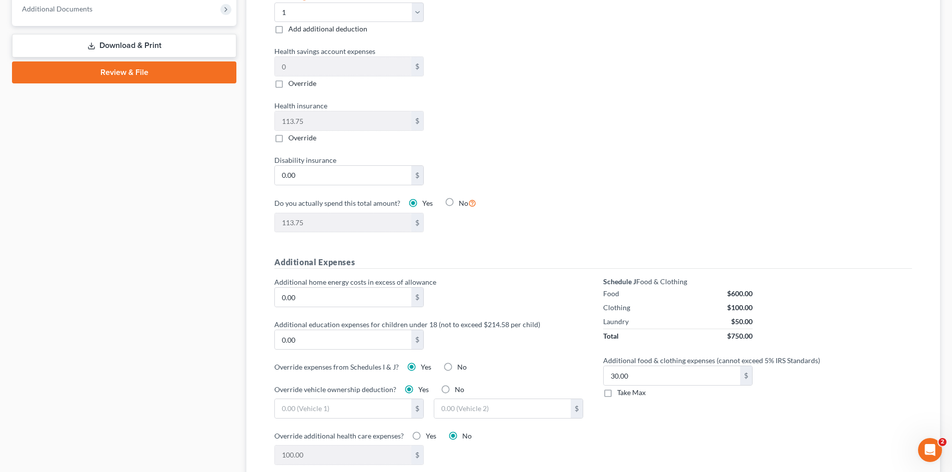
click at [455, 385] on label "No" at bounding box center [459, 390] width 9 height 10
click at [459, 385] on input "No" at bounding box center [462, 388] width 6 height 6
radio input "true"
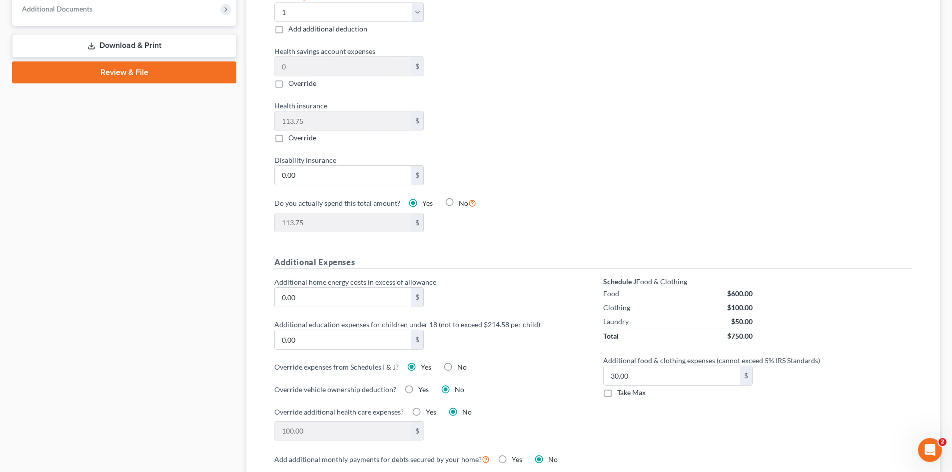
click at [546, 277] on label "Additional home energy costs in excess of allowance" at bounding box center [428, 282] width 319 height 10
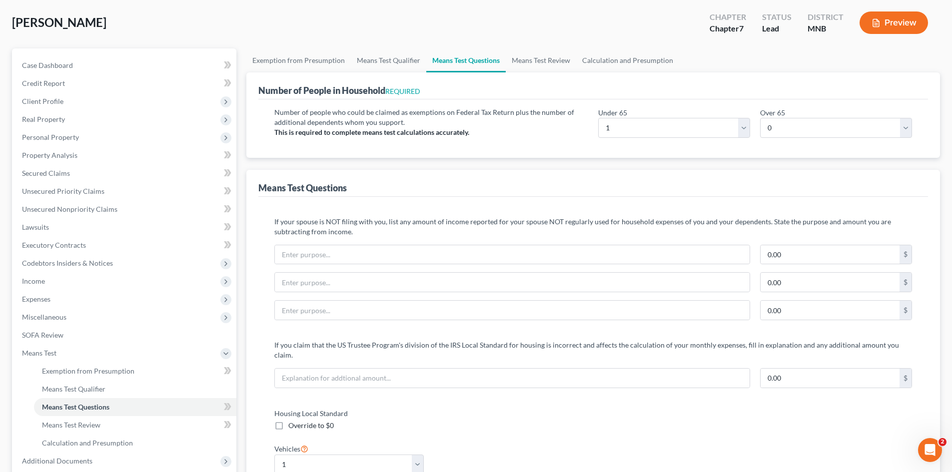
scroll to position [0, 0]
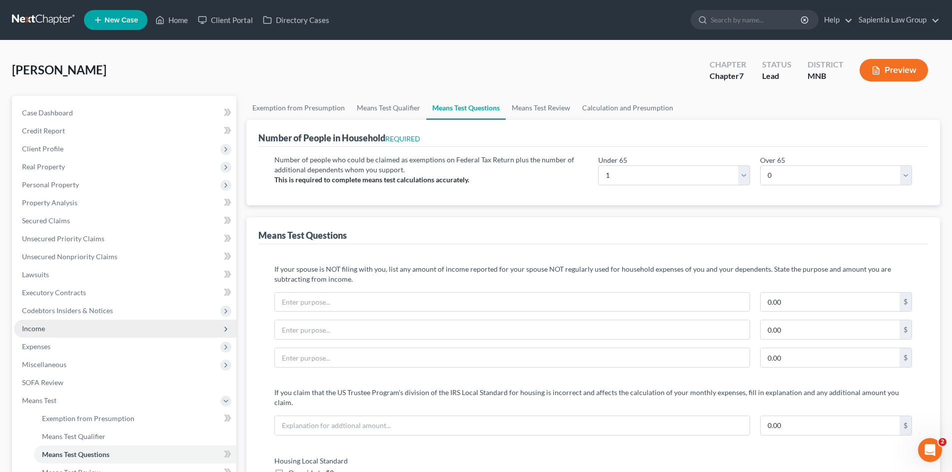
click at [41, 333] on span "Income" at bounding box center [125, 329] width 222 height 18
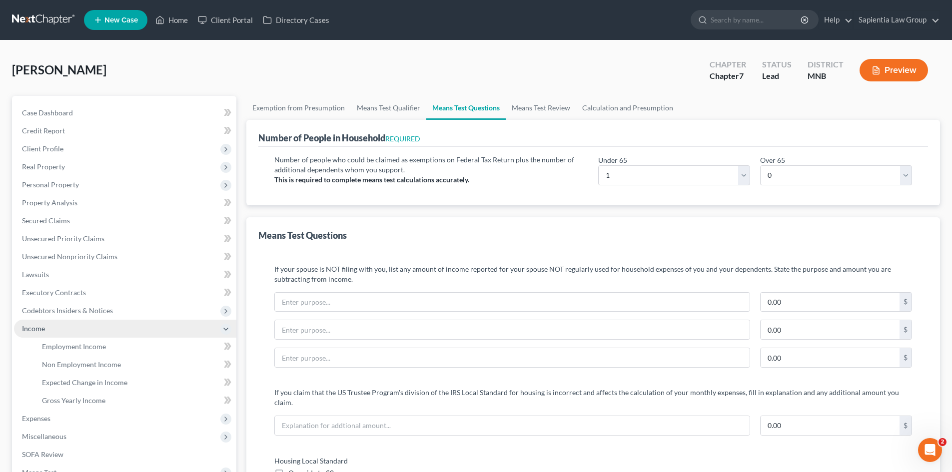
click at [40, 332] on span "Income" at bounding box center [33, 328] width 23 height 8
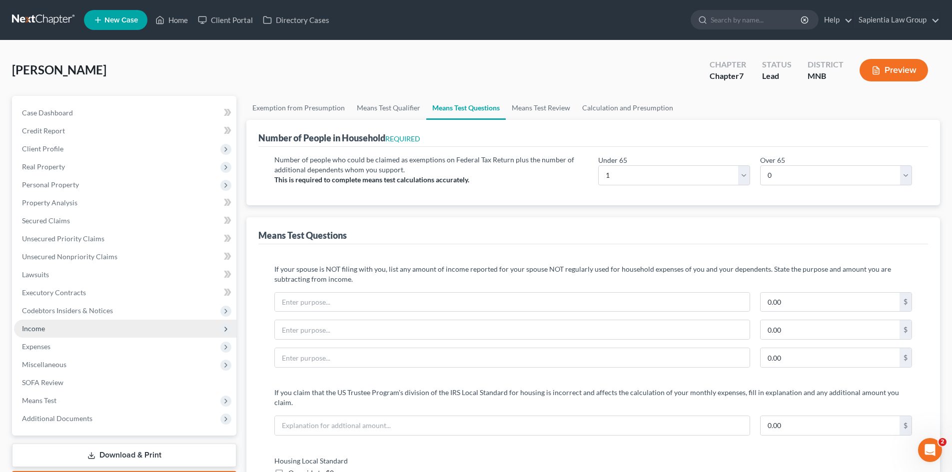
click at [35, 330] on span "Income" at bounding box center [33, 328] width 23 height 8
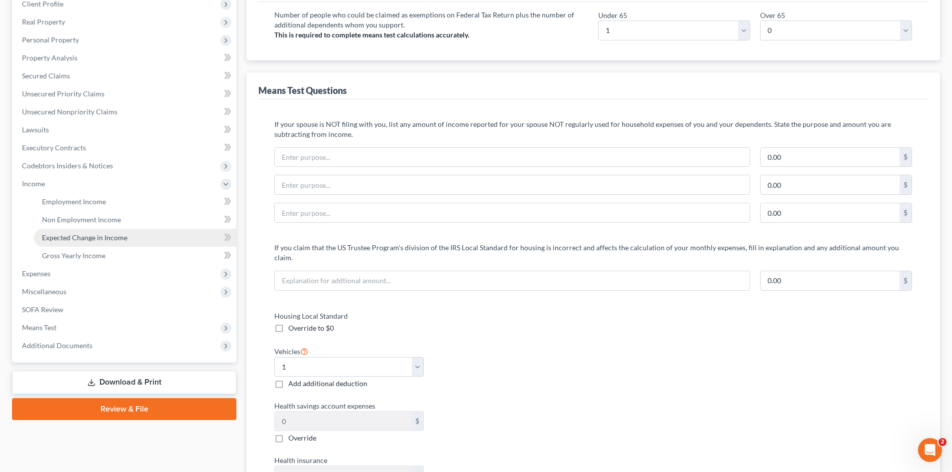
scroll to position [150, 0]
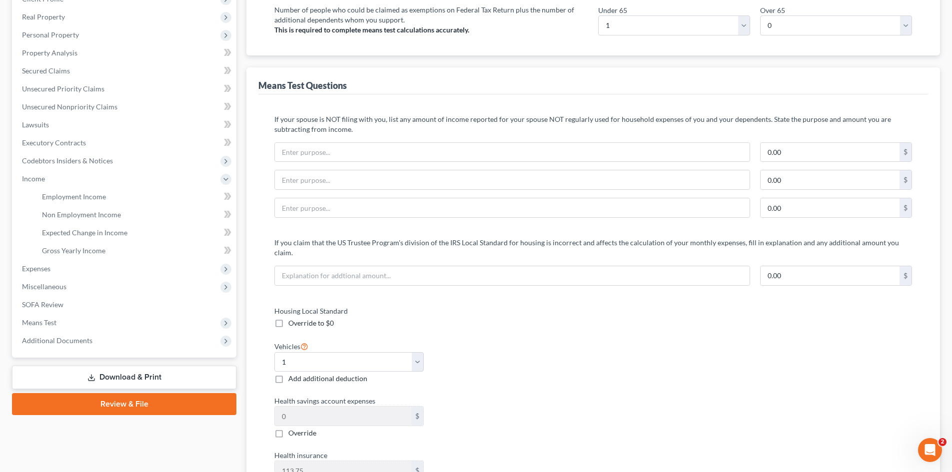
click at [136, 378] on link "Download & Print" at bounding box center [124, 377] width 224 height 23
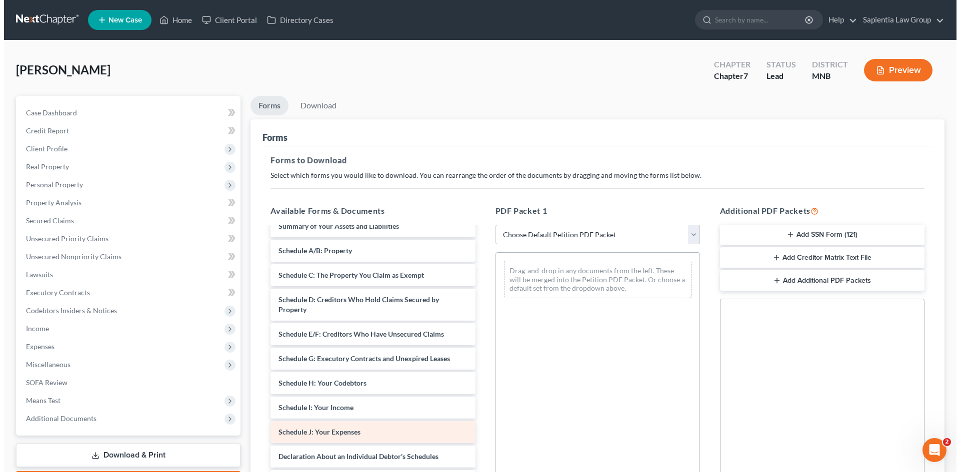
scroll to position [100, 0]
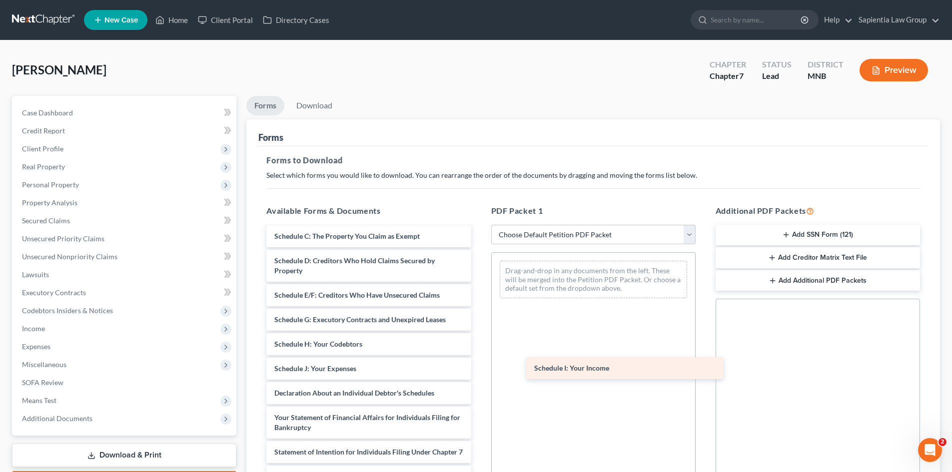
drag, startPoint x: 318, startPoint y: 376, endPoint x: 575, endPoint y: 378, distance: 257.4
click at [479, 376] on div "Schedule I: Your Income [PERSON_NAME], B Credit Counseling Certificate-pdf Volu…" at bounding box center [368, 378] width 220 height 503
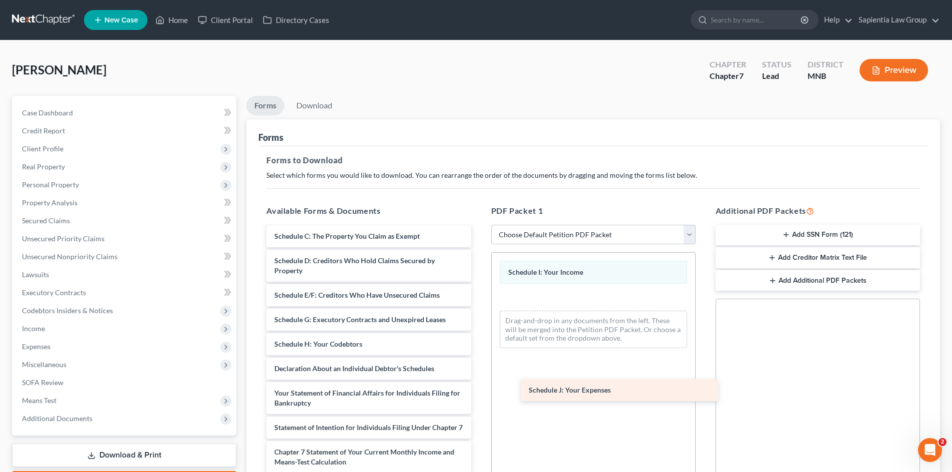
drag, startPoint x: 360, startPoint y: 368, endPoint x: 615, endPoint y: 390, distance: 255.3
click at [479, 390] on div "Schedule J: Your Expenses [PERSON_NAME], B Credit Counseling Certificate-pdf Vo…" at bounding box center [368, 366] width 220 height 478
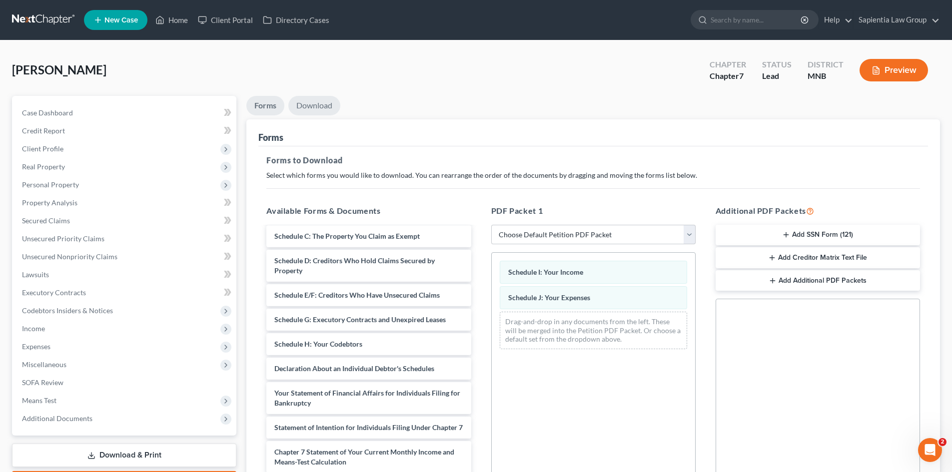
click at [301, 107] on link "Download" at bounding box center [314, 105] width 52 height 19
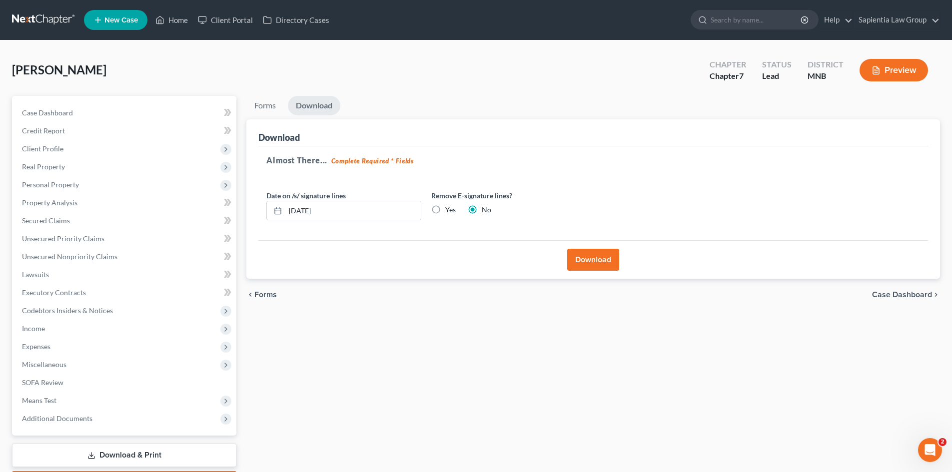
click at [591, 262] on button "Download" at bounding box center [593, 260] width 52 height 22
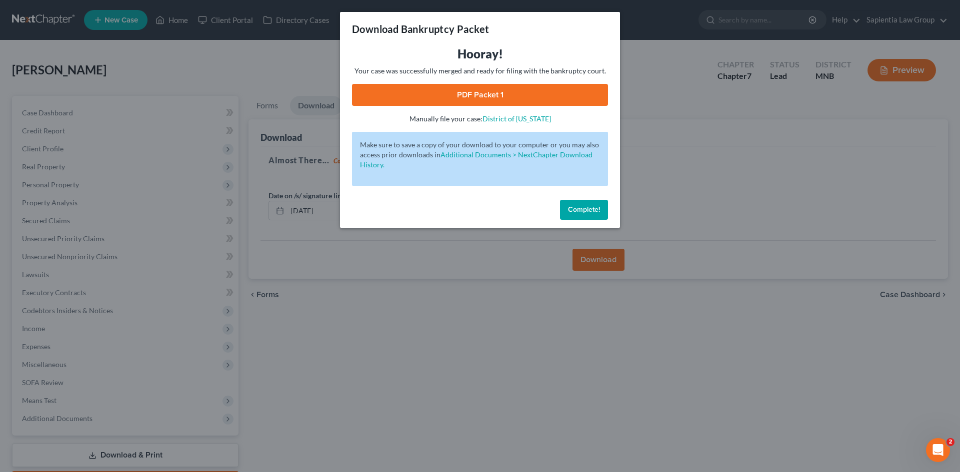
click at [491, 96] on link "PDF Packet 1" at bounding box center [480, 95] width 256 height 22
